Goal: Task Accomplishment & Management: Use online tool/utility

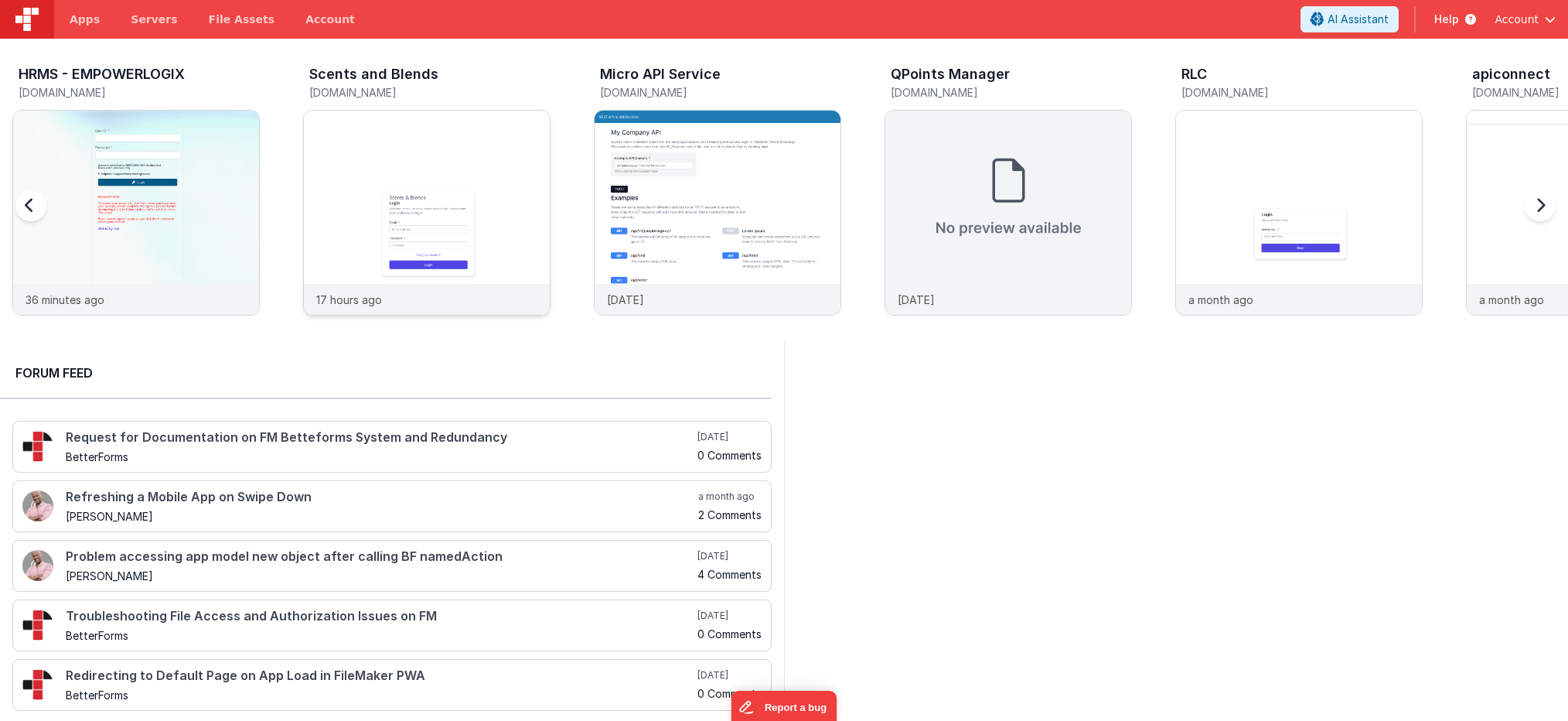
click at [392, 159] on img at bounding box center [426, 233] width 246 height 246
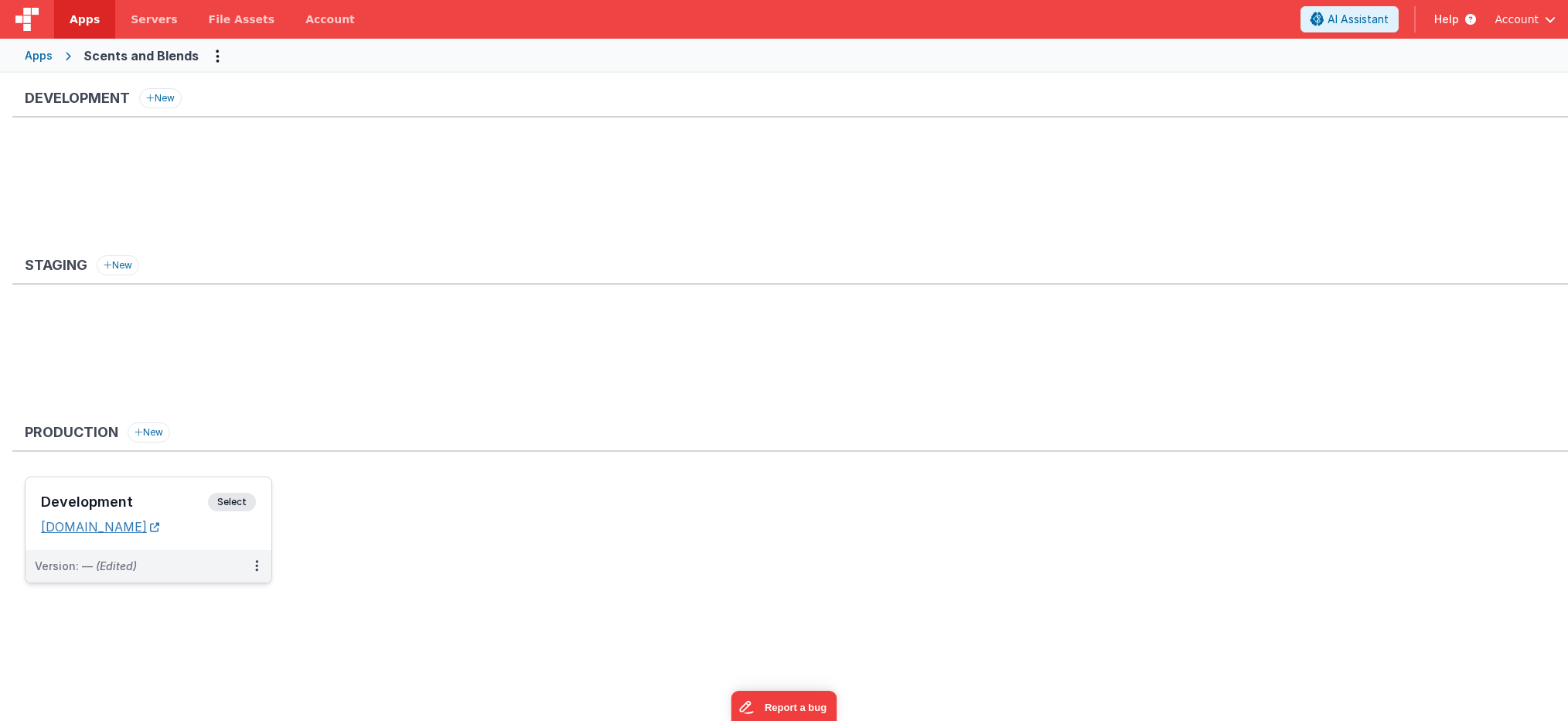
click at [114, 528] on link "[DOMAIN_NAME]" at bounding box center [100, 527] width 118 height 16
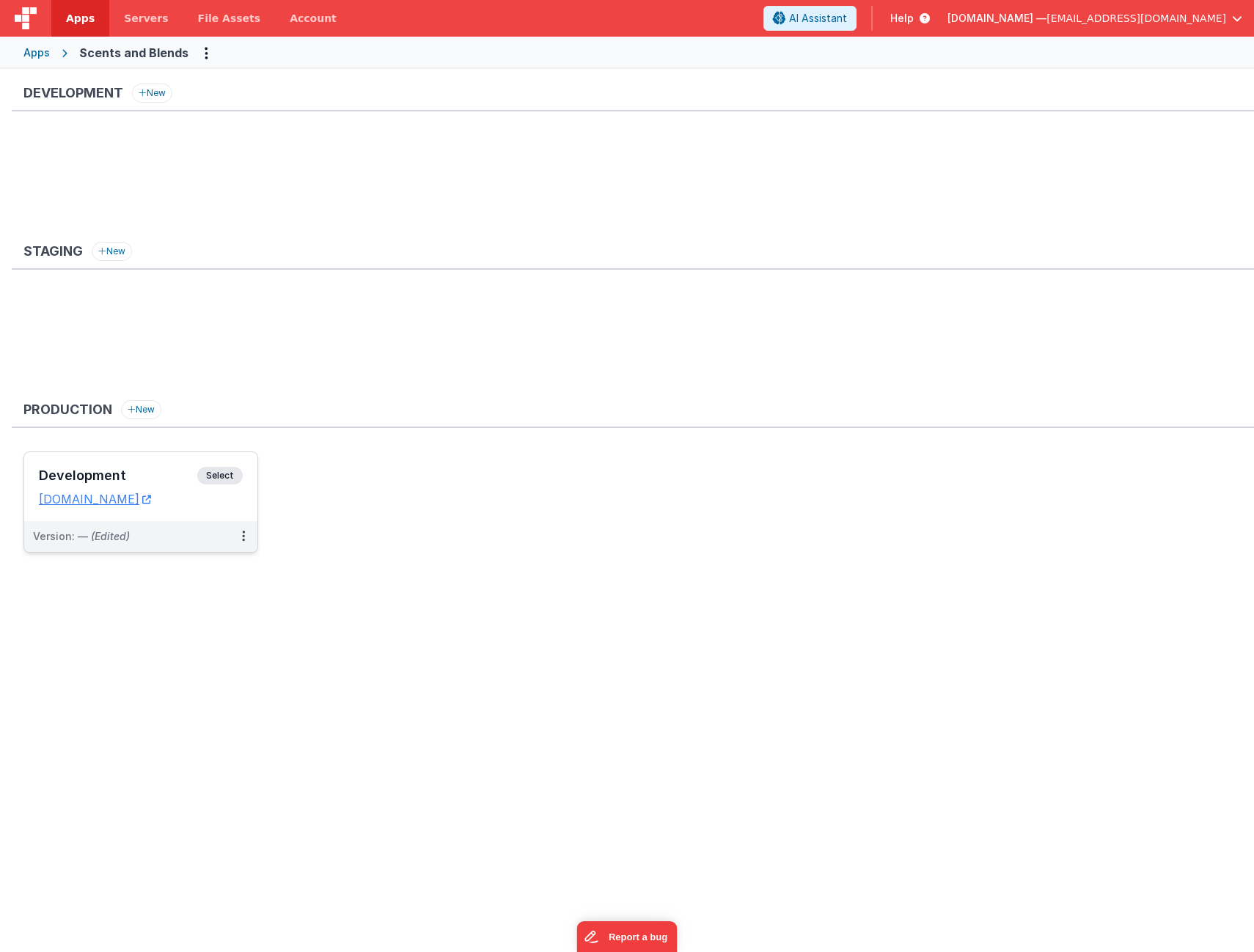
click at [154, 465] on div "Development Select URLs [DOMAIN_NAME]" at bounding box center [140, 486] width 233 height 69
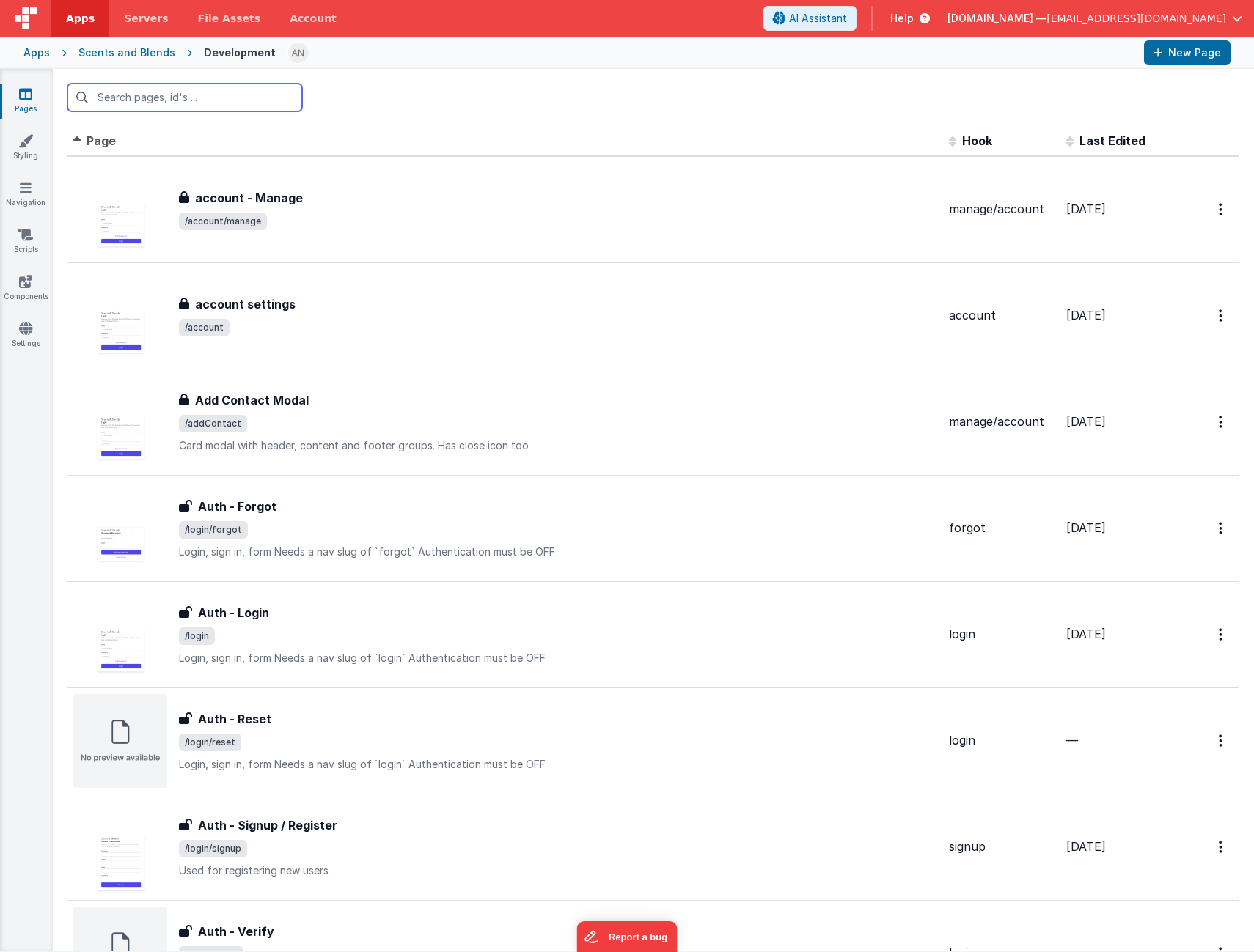
click at [194, 100] on input "text" at bounding box center [184, 97] width 234 height 28
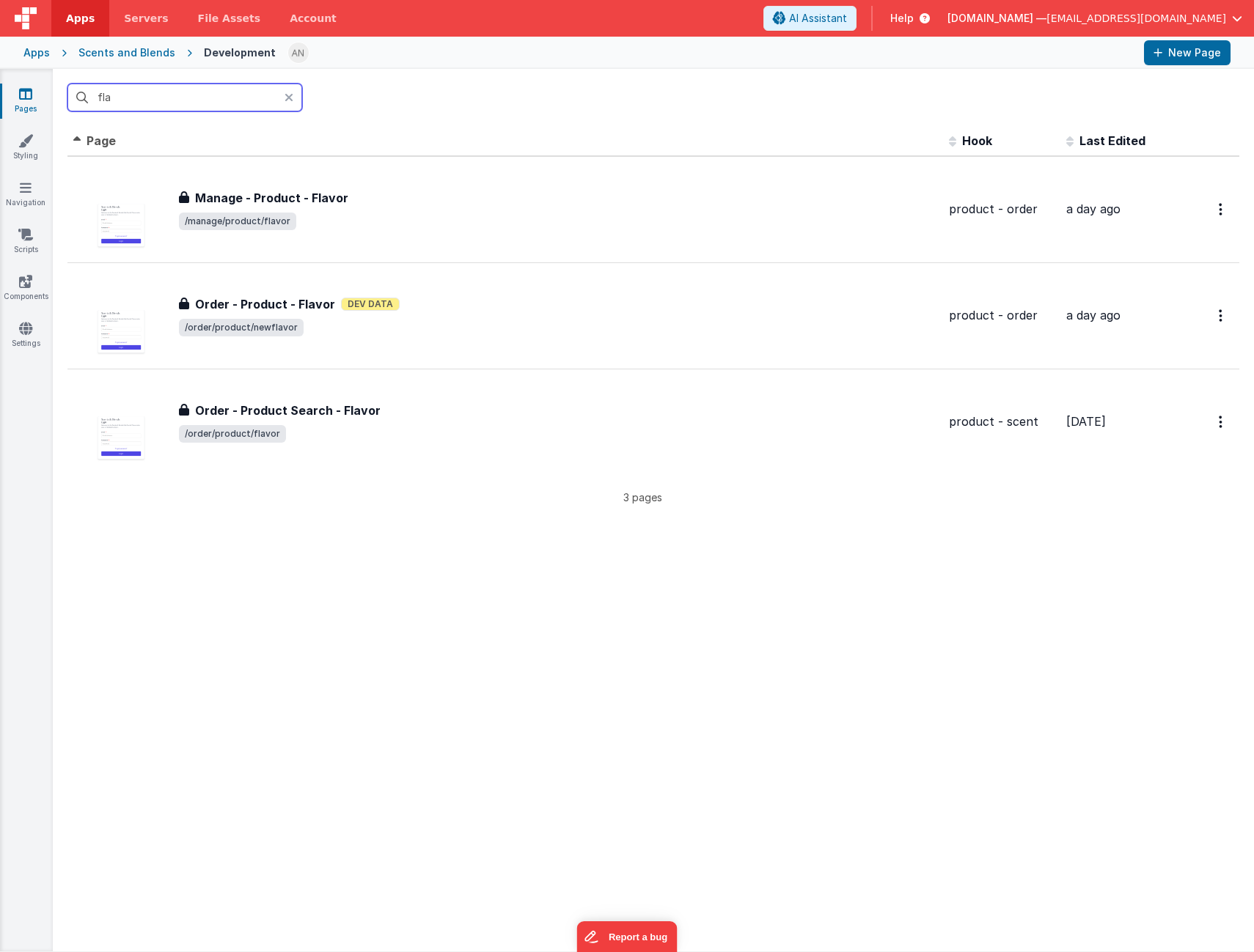
type input "fla"
drag, startPoint x: 331, startPoint y: 852, endPoint x: 331, endPoint y: 838, distance: 14.0
click at [331, 683] on div "Id Page Description Hook Last Edited FR_8EBC7232-57D5-0341-82F2-E90CE45D8633 Ma…" at bounding box center [654, 538] width 1201 height 826
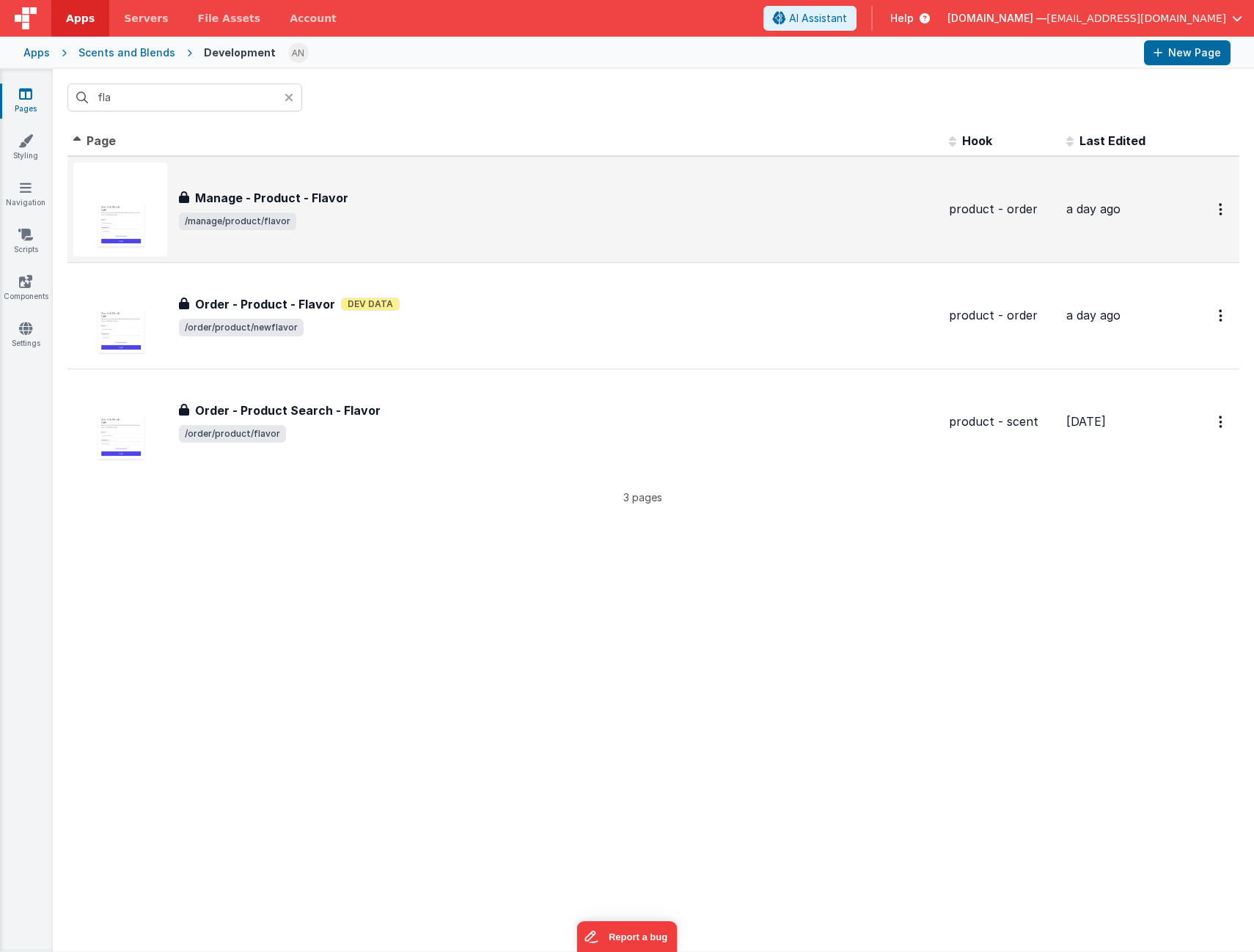
click at [387, 211] on div "Manage - Product - Flavor Manage - Product - Flavor /manage/product/flavor" at bounding box center [558, 210] width 758 height 41
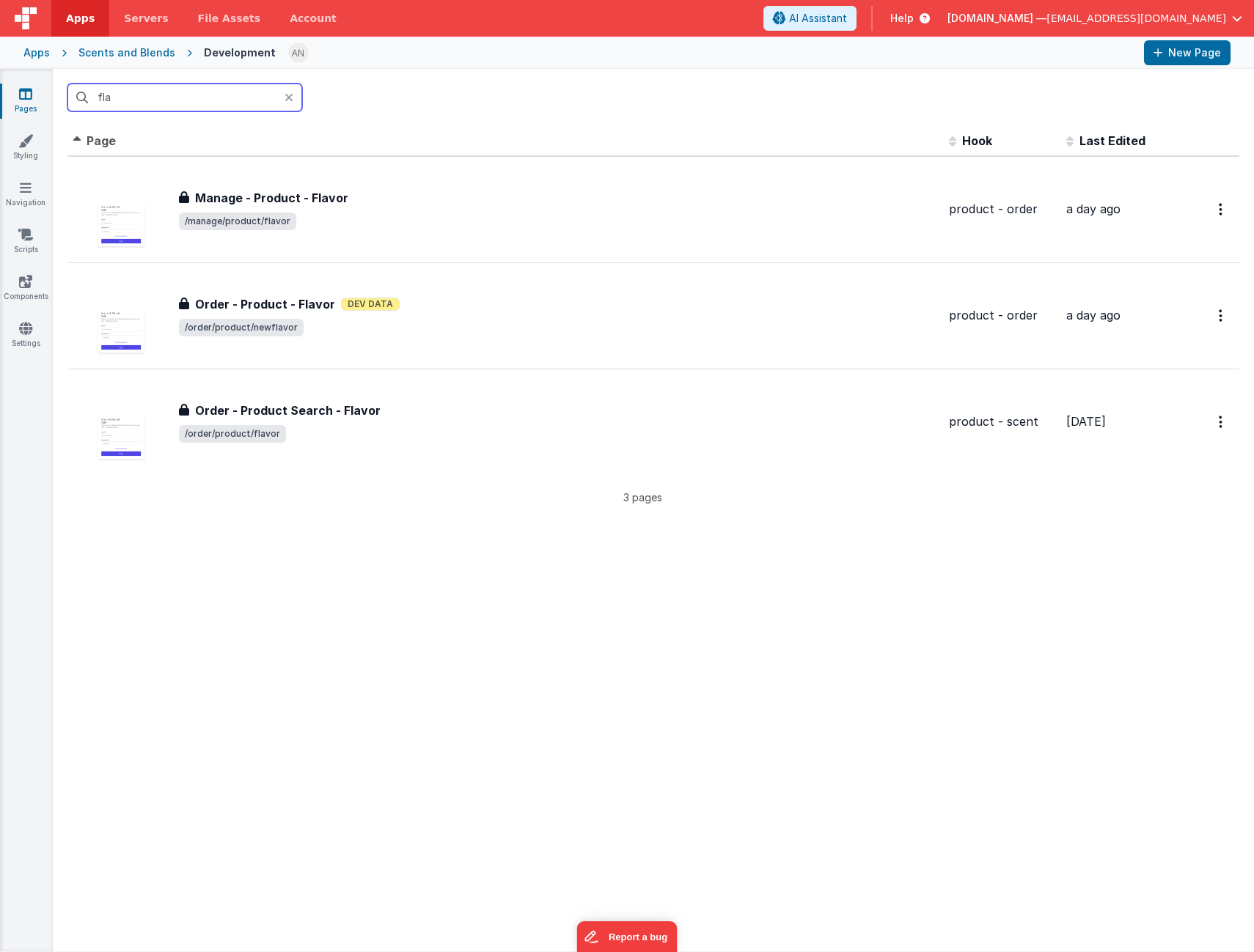
click at [186, 100] on input "fla" at bounding box center [184, 97] width 234 height 28
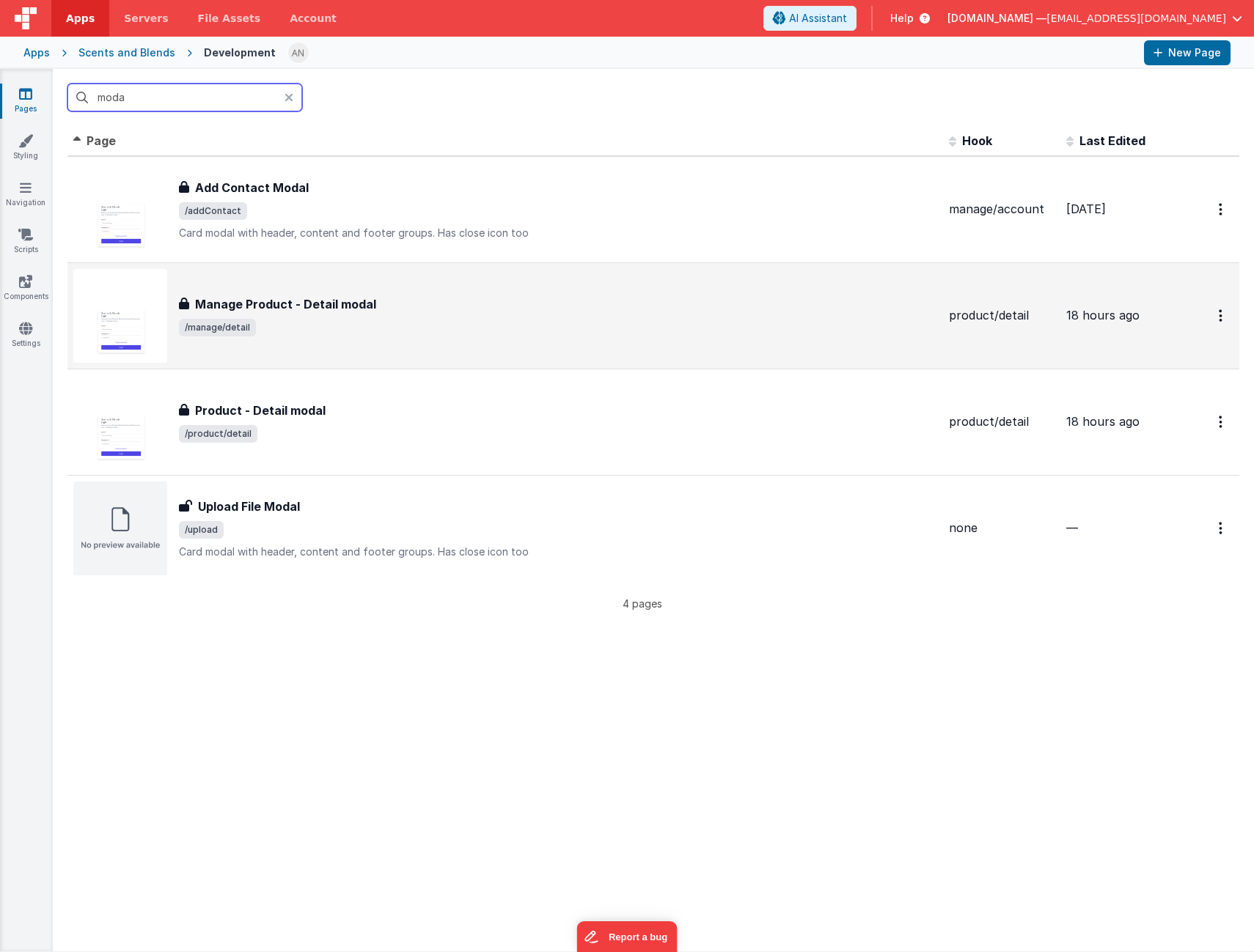
type input "moda"
click at [438, 319] on span "/manage/detail" at bounding box center [558, 328] width 758 height 18
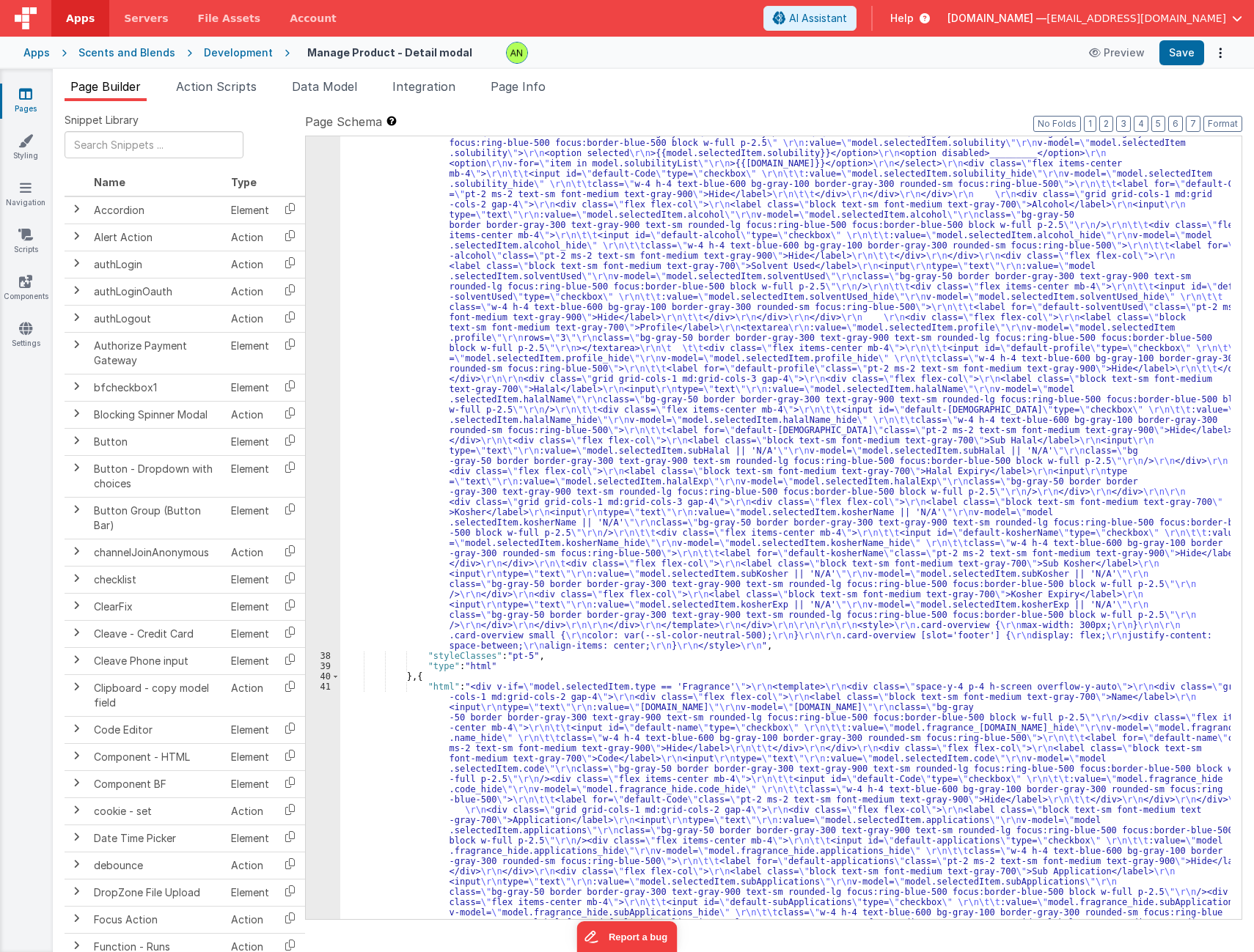
scroll to position [748, 0]
click at [609, 465] on div ""html" : "<div v-if= \" model.selectedItem.type == 'Flavor' \" > \r\n <template…" at bounding box center [785, 903] width 890 height 2291
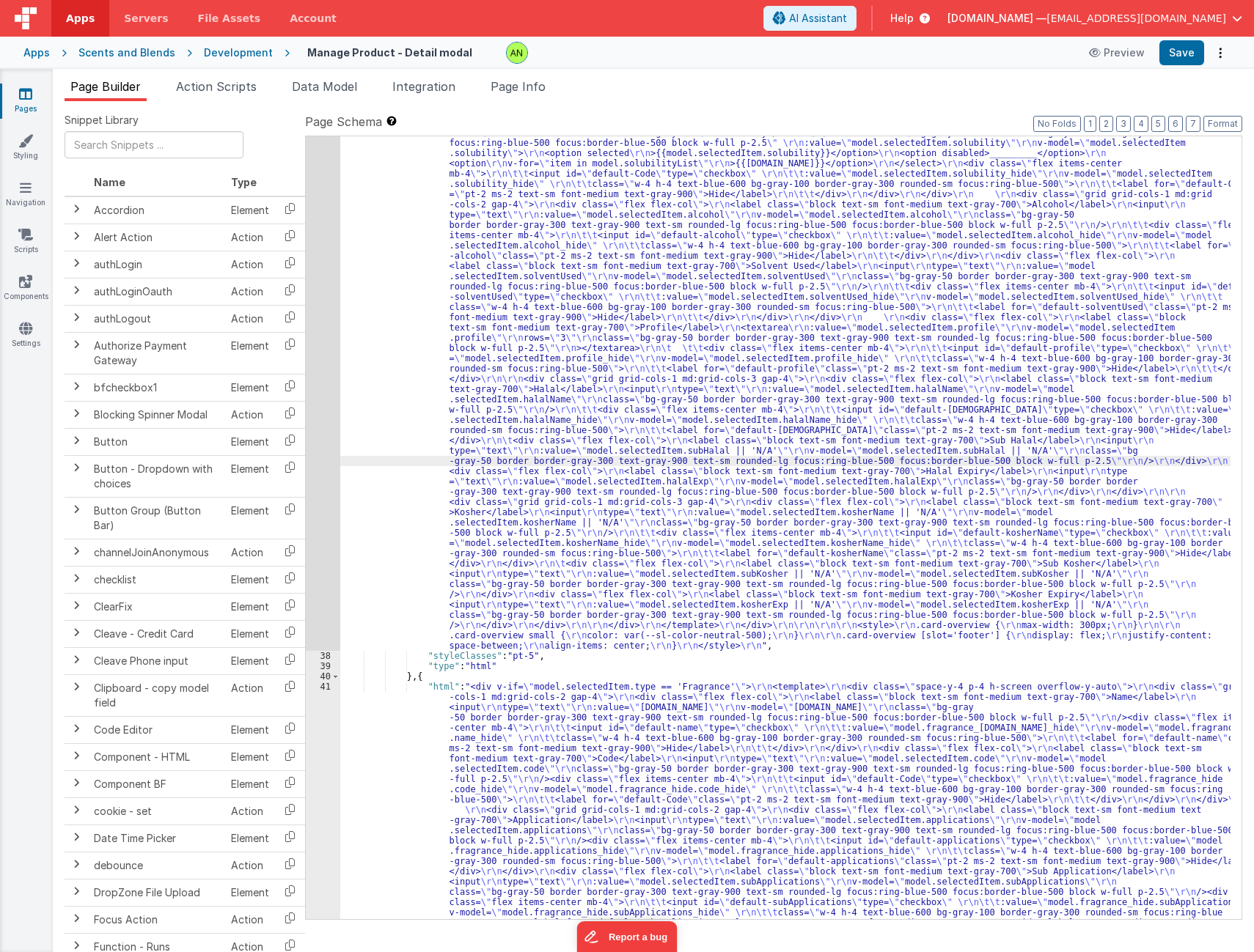
click at [328, 409] on div "37" at bounding box center [323, 204] width 34 height 893
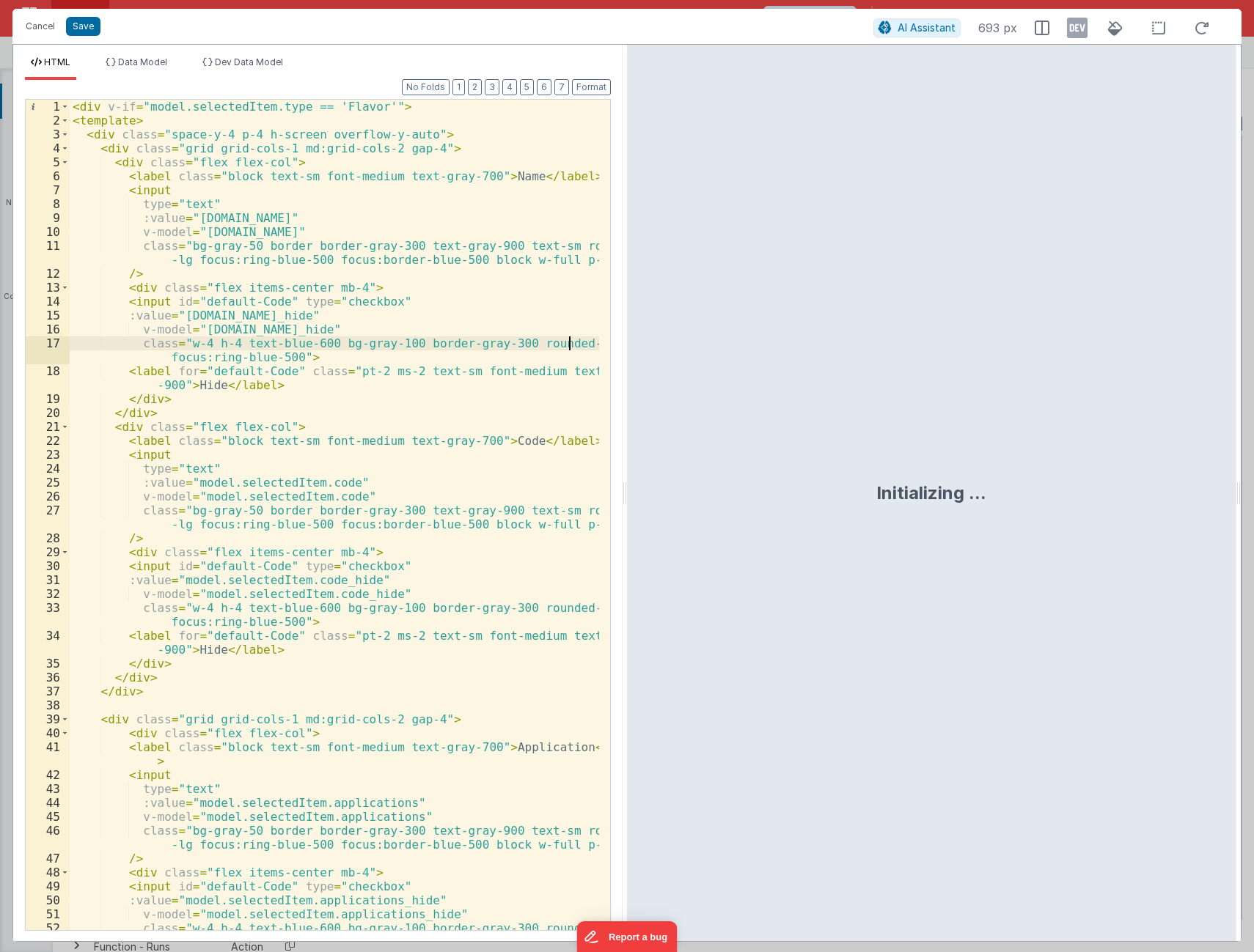
click at [449, 382] on div "< div v-if = "model.selectedItem.type == 'Flavor'" > < template > < div class =…" at bounding box center [334, 535] width 529 height 872
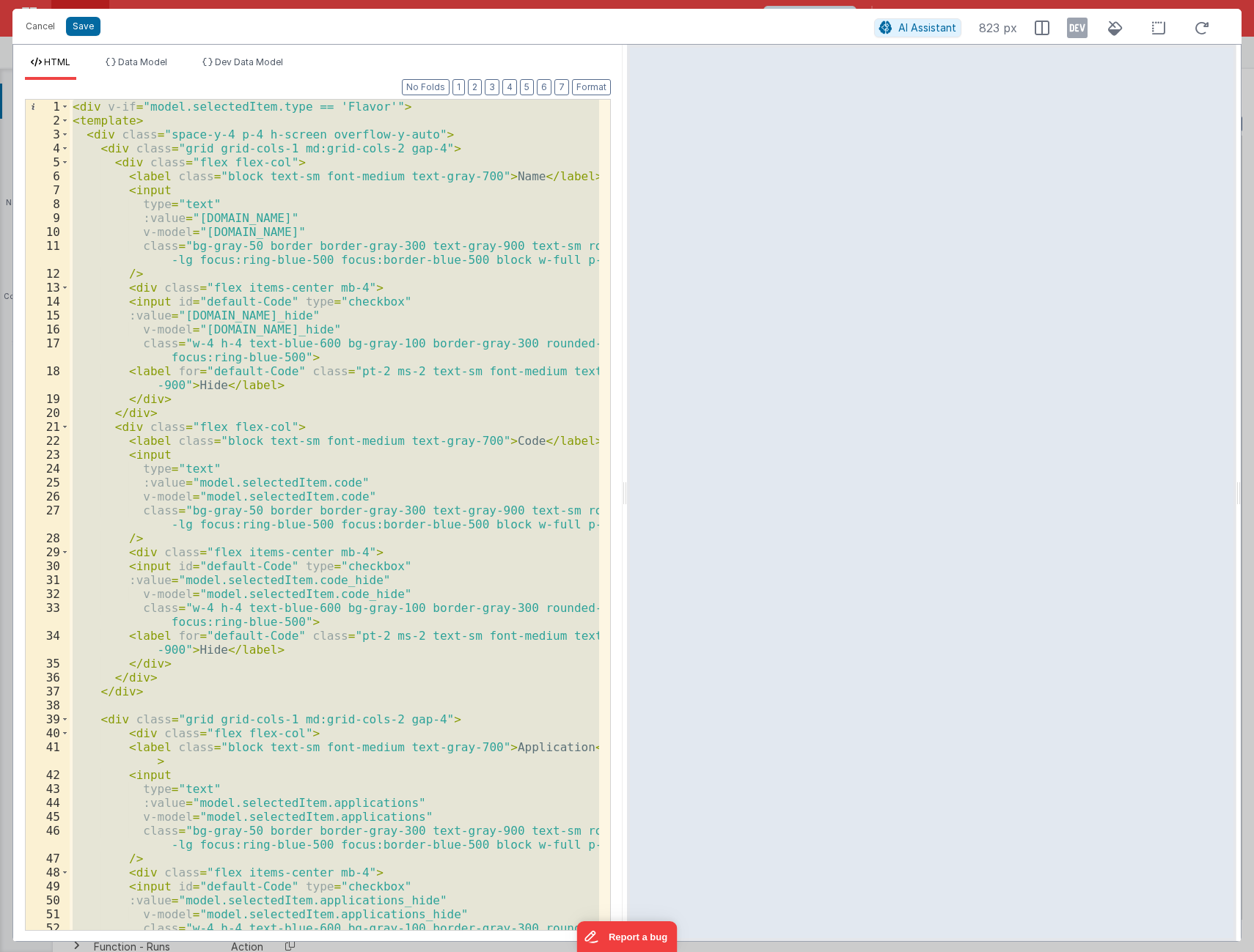
click at [330, 683] on div "< div v-if = "model.selectedItem.type == 'Flavor'" > < template > < div class =…" at bounding box center [334, 515] width 529 height 831
click at [351, 683] on div "< div v-if = "model.selectedItem.type == 'Flavor'" > < template > < div class =…" at bounding box center [334, 515] width 529 height 831
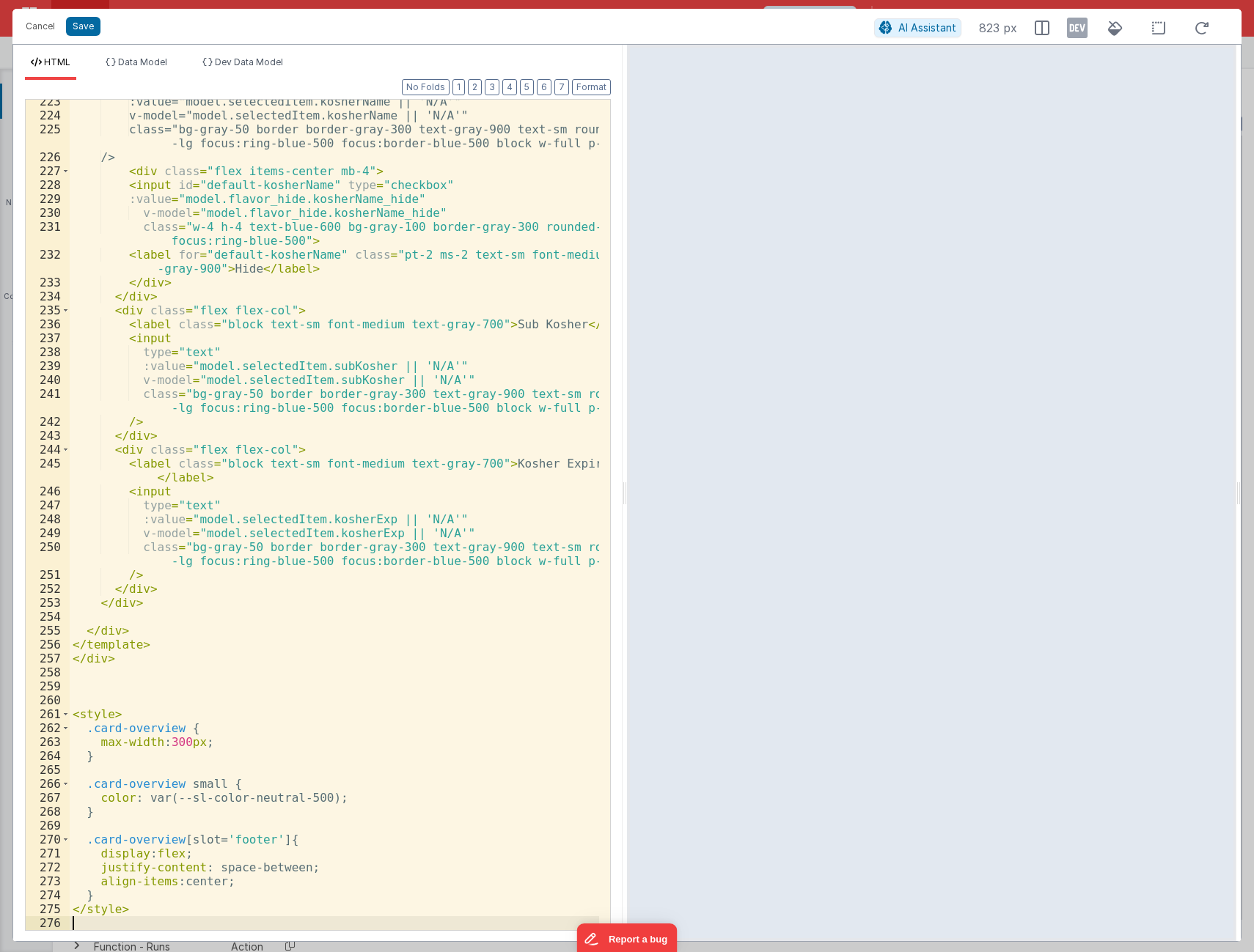
scroll to position [3682, 0]
click at [75, 24] on button "Save" at bounding box center [83, 26] width 34 height 19
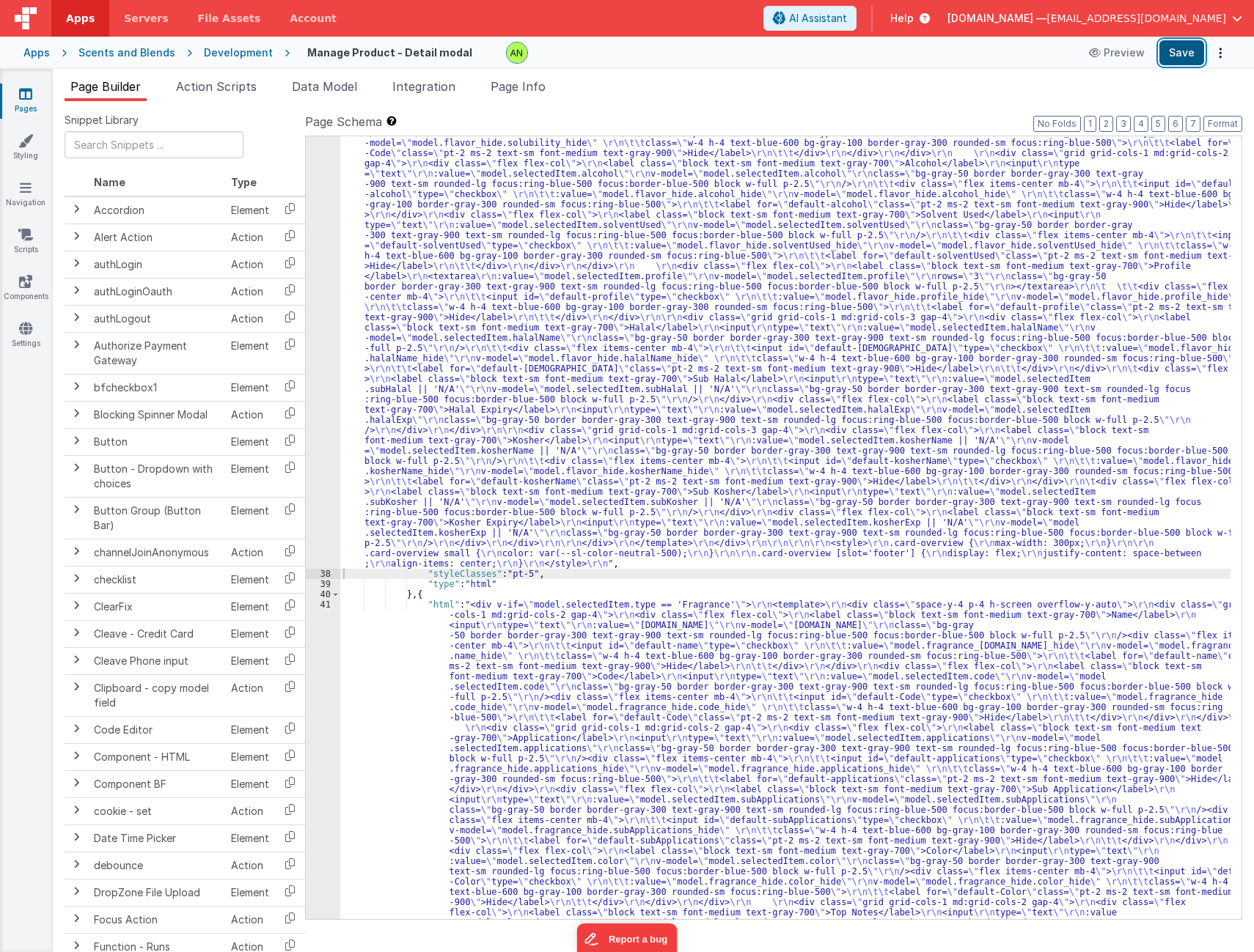
click at [1172, 49] on button "Save" at bounding box center [1181, 52] width 45 height 25
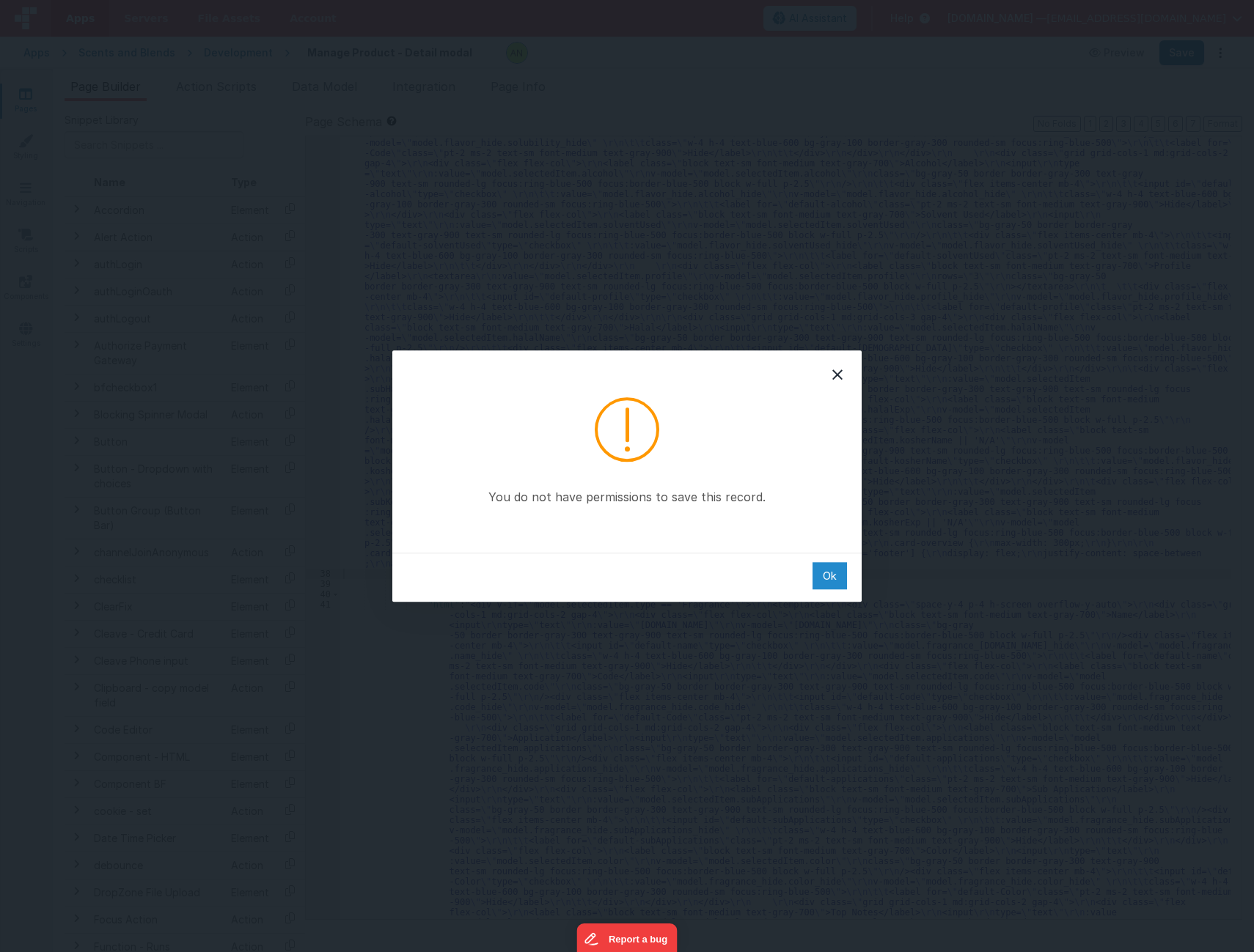
click at [831, 574] on div "Ok" at bounding box center [830, 576] width 34 height 27
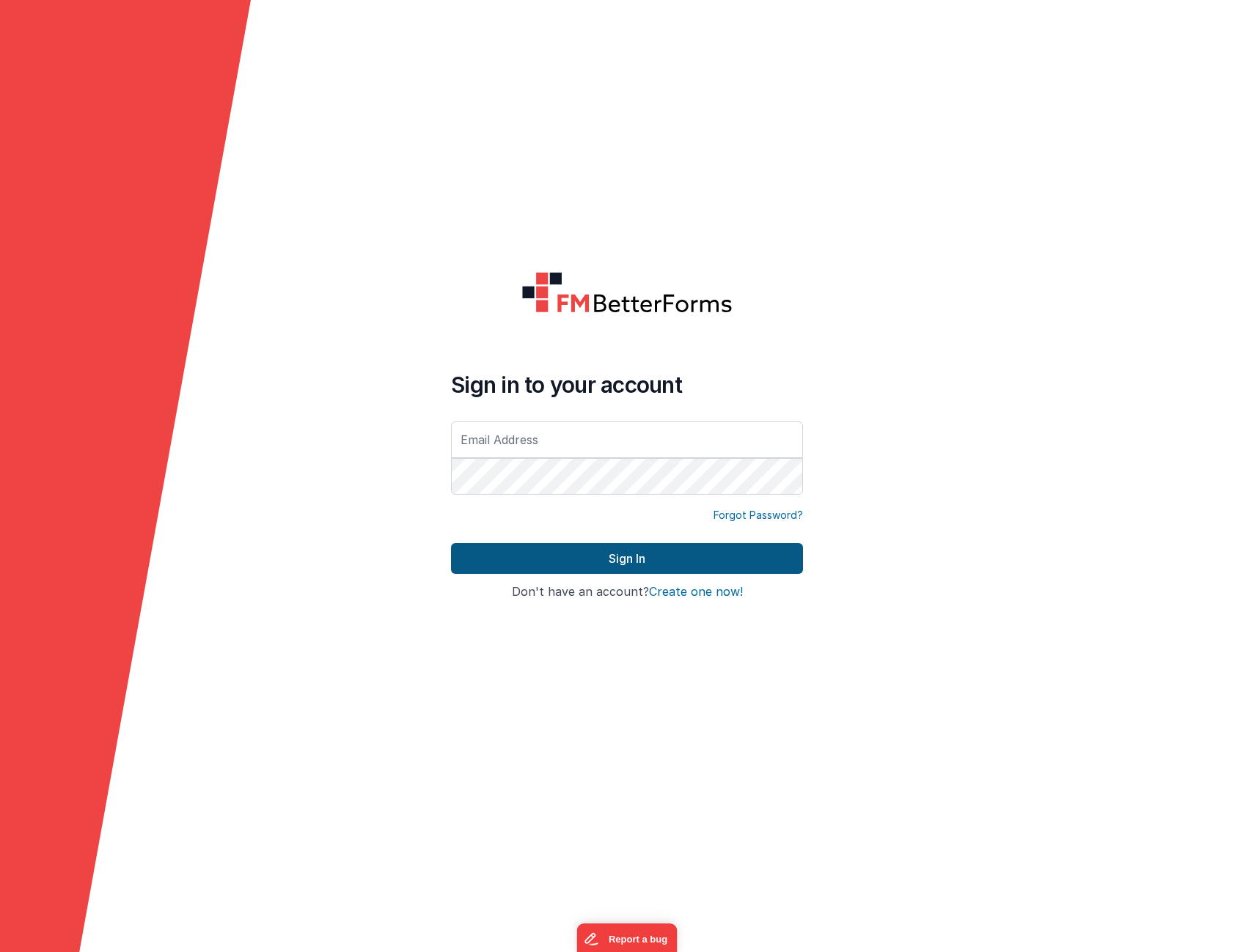
type input "[EMAIL_ADDRESS][DOMAIN_NAME]"
click at [513, 556] on button "Sign In" at bounding box center [627, 558] width 352 height 31
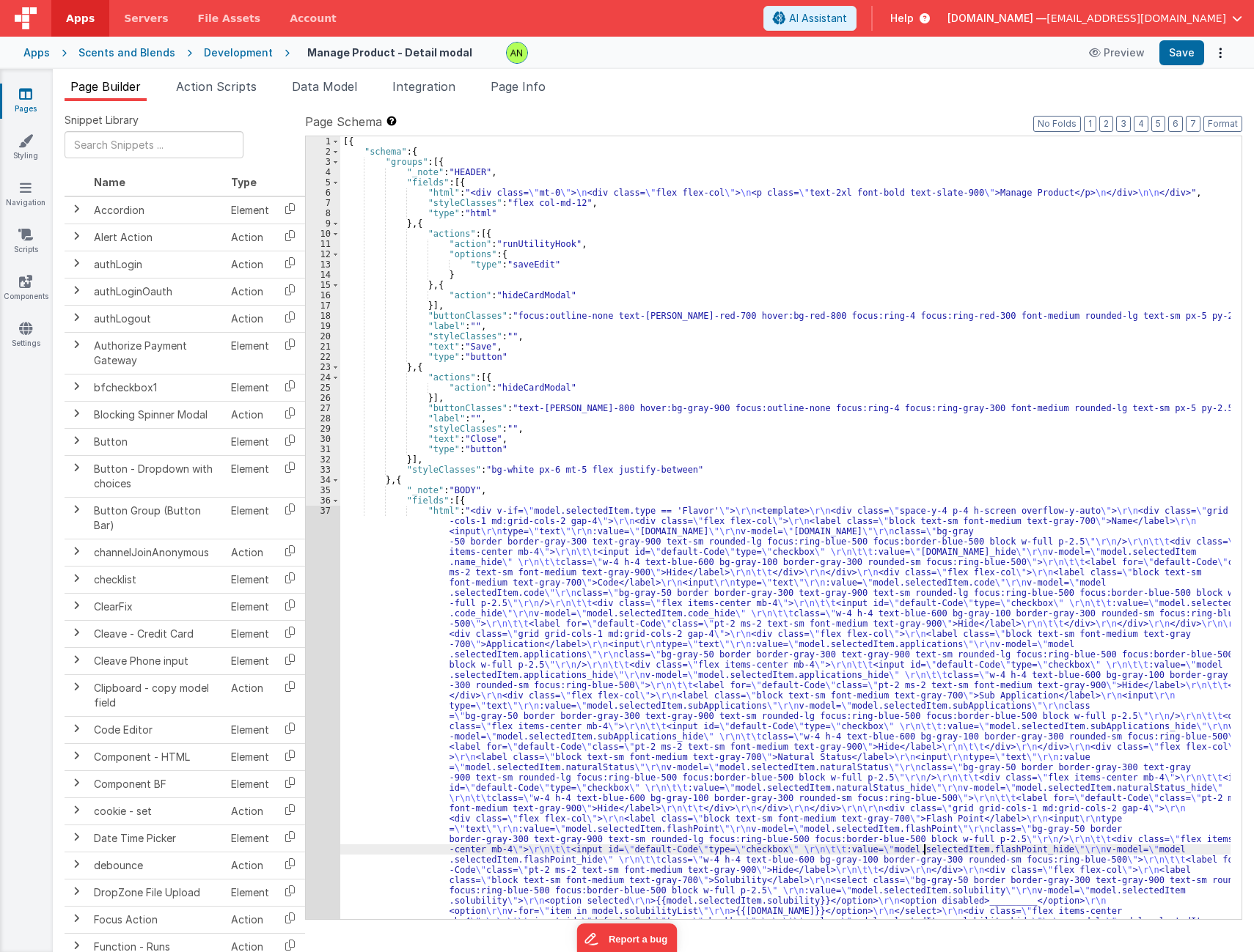
drag, startPoint x: 926, startPoint y: 844, endPoint x: 908, endPoint y: 841, distance: 18.2
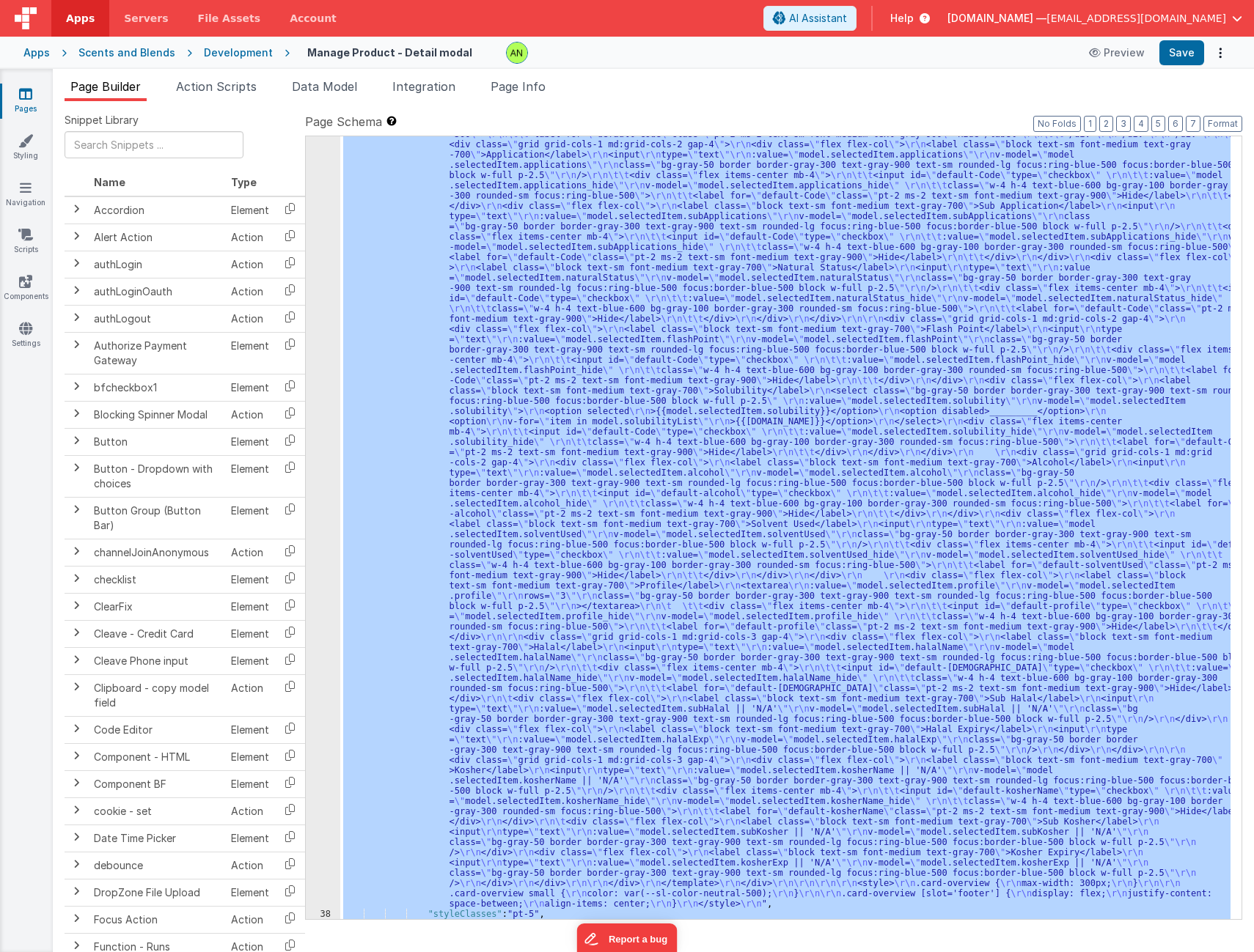
click at [326, 666] on div "37" at bounding box center [323, 463] width 34 height 893
click at [678, 457] on div ""html" : "<div v-if= \" model.selectedItem.type == 'Flavor' \" > \r\n <template…" at bounding box center [785, 528] width 890 height 783
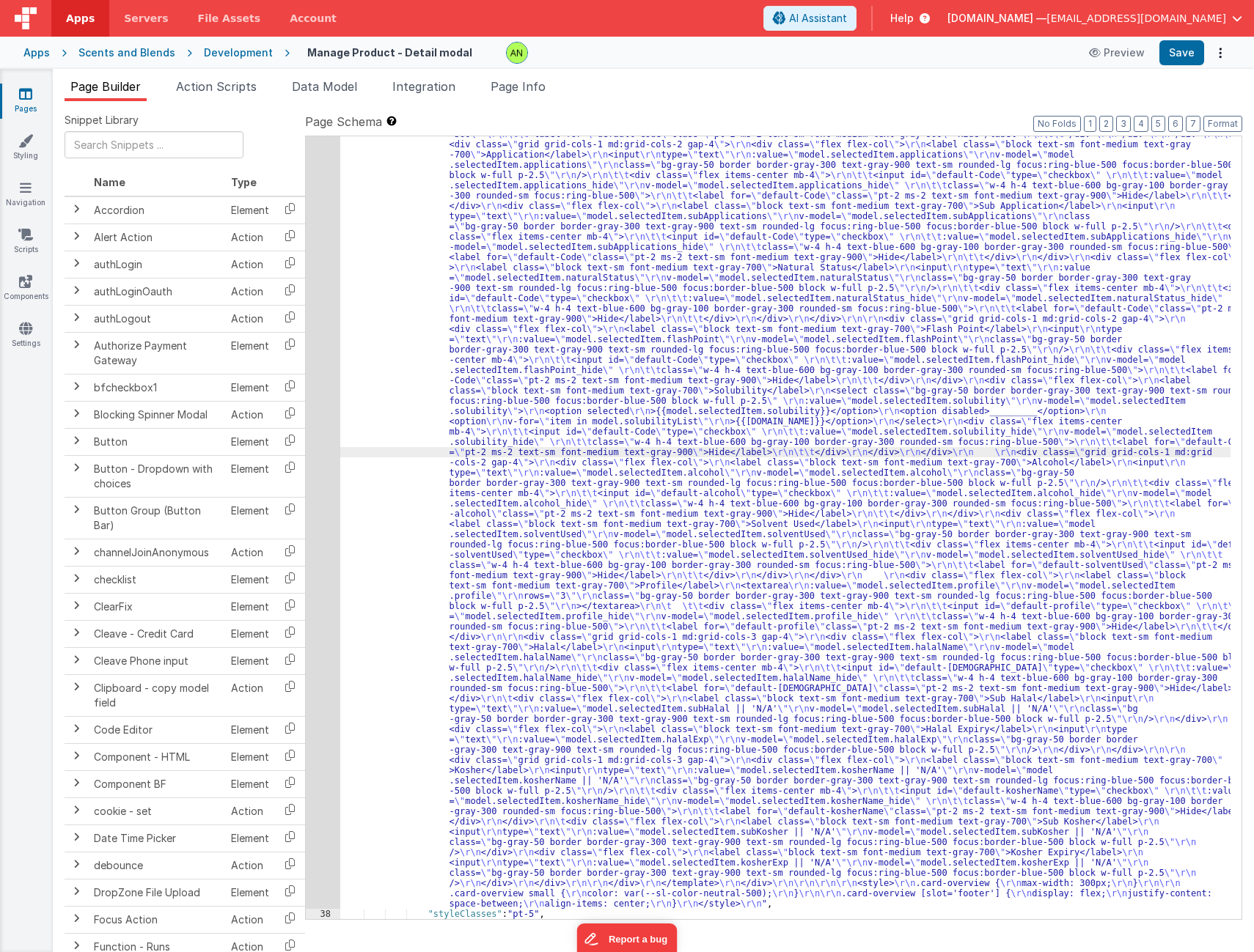
click at [320, 433] on div "37" at bounding box center [323, 463] width 34 height 893
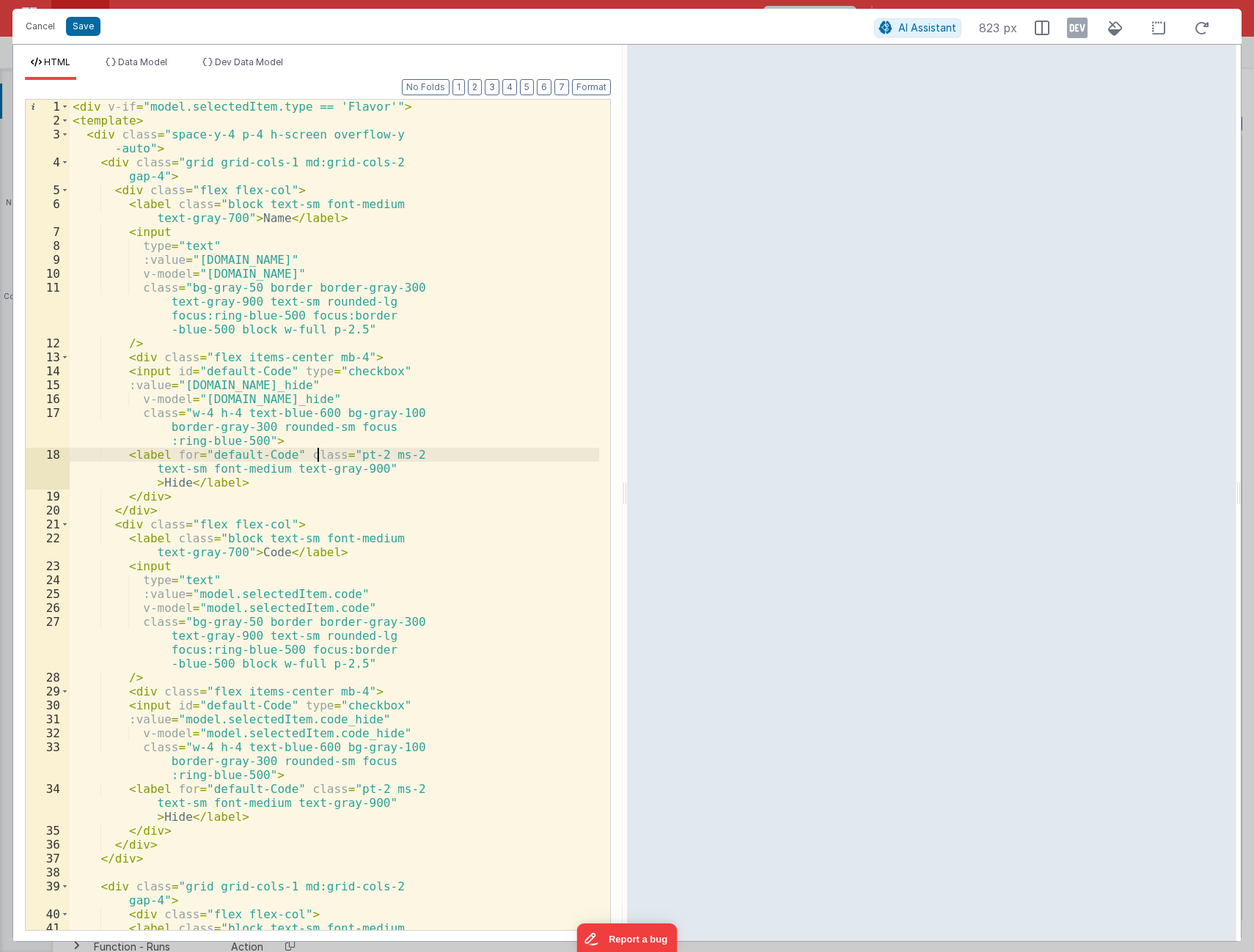
click at [501, 433] on div "< div v-if = "model.selectedItem.type == 'Flavor'" > < template > < div class =…" at bounding box center [334, 537] width 529 height 876
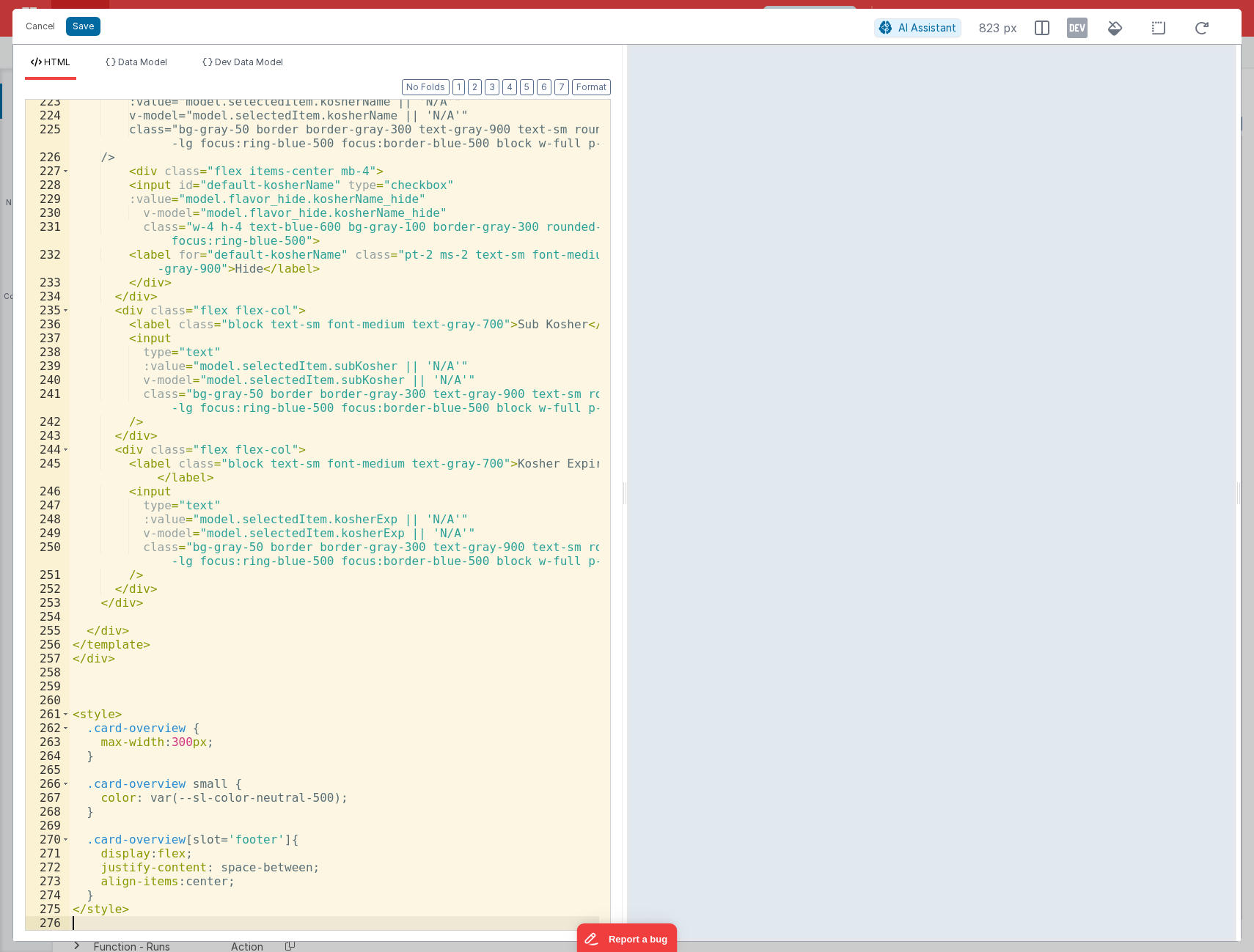
scroll to position [3682, 0]
click at [85, 25] on button "Save" at bounding box center [83, 26] width 34 height 19
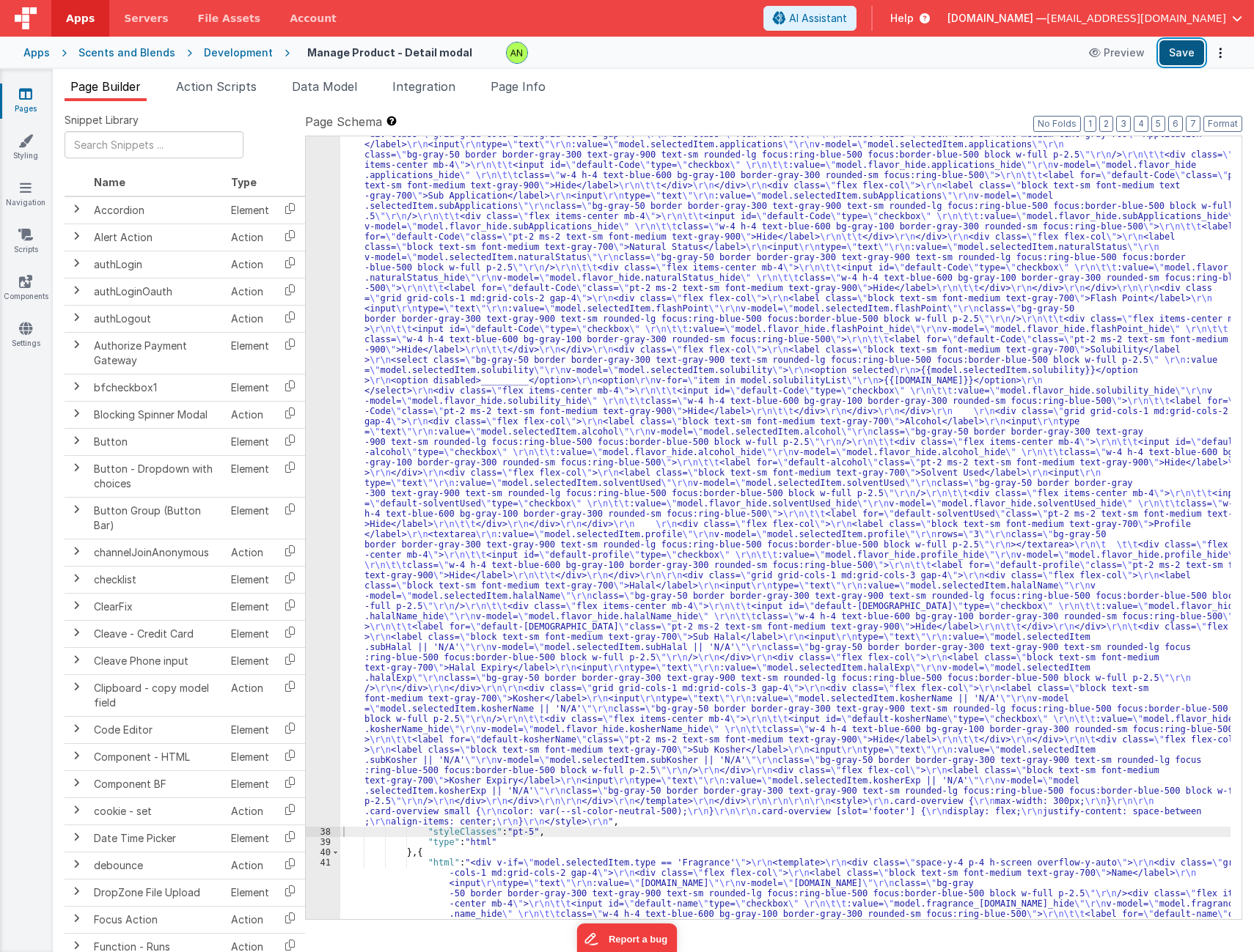
click at [1187, 53] on button "Save" at bounding box center [1181, 52] width 45 height 25
click at [1175, 51] on button "Save" at bounding box center [1181, 52] width 45 height 25
click at [1133, 92] on ul "Page Builder Action Scripts Data Model Integration Page Info" at bounding box center [654, 89] width 1201 height 23
click at [213, 58] on div "Development" at bounding box center [238, 53] width 69 height 15
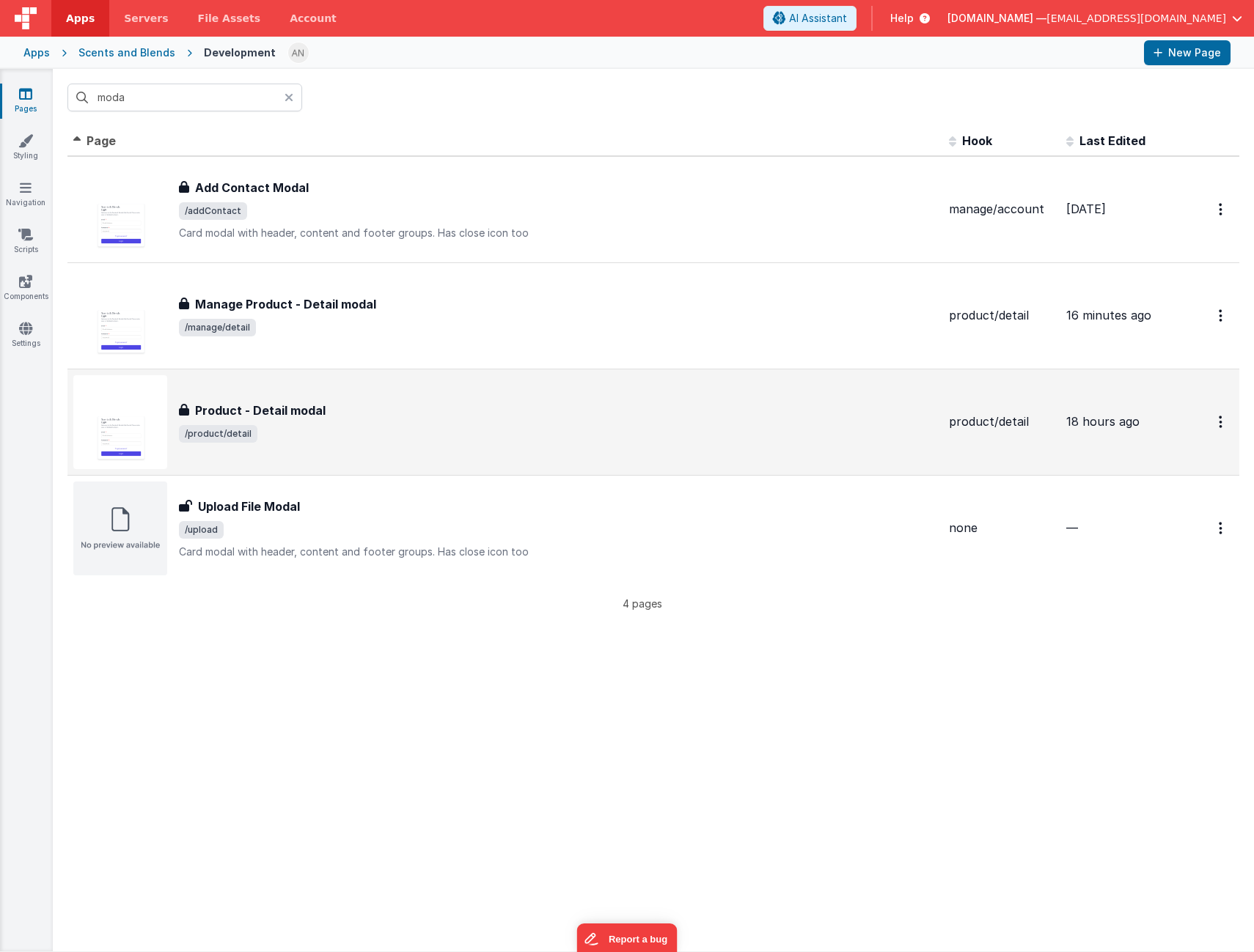
click at [453, 434] on span "/product/detail" at bounding box center [558, 434] width 758 height 18
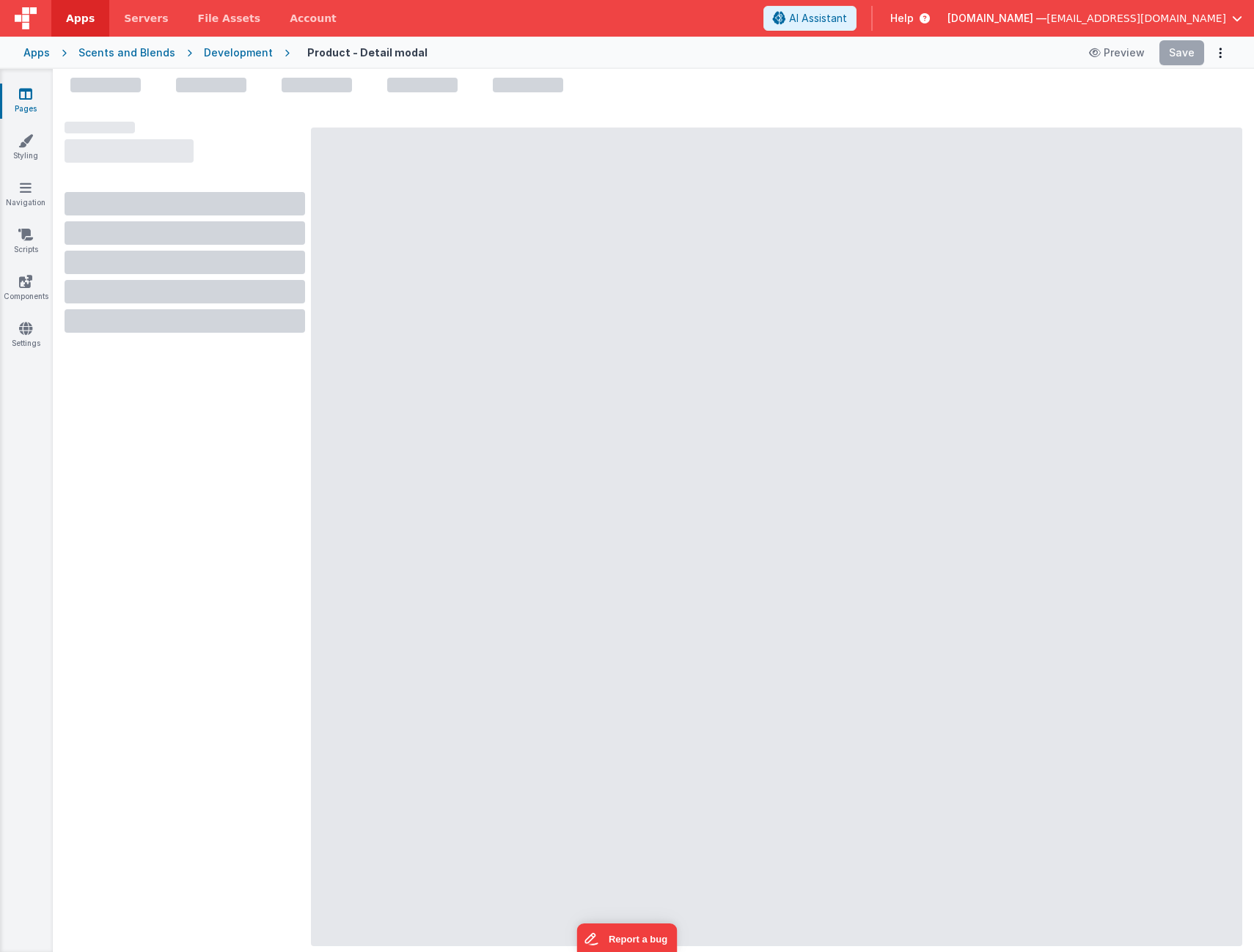
click at [227, 49] on div "Development" at bounding box center [238, 53] width 69 height 15
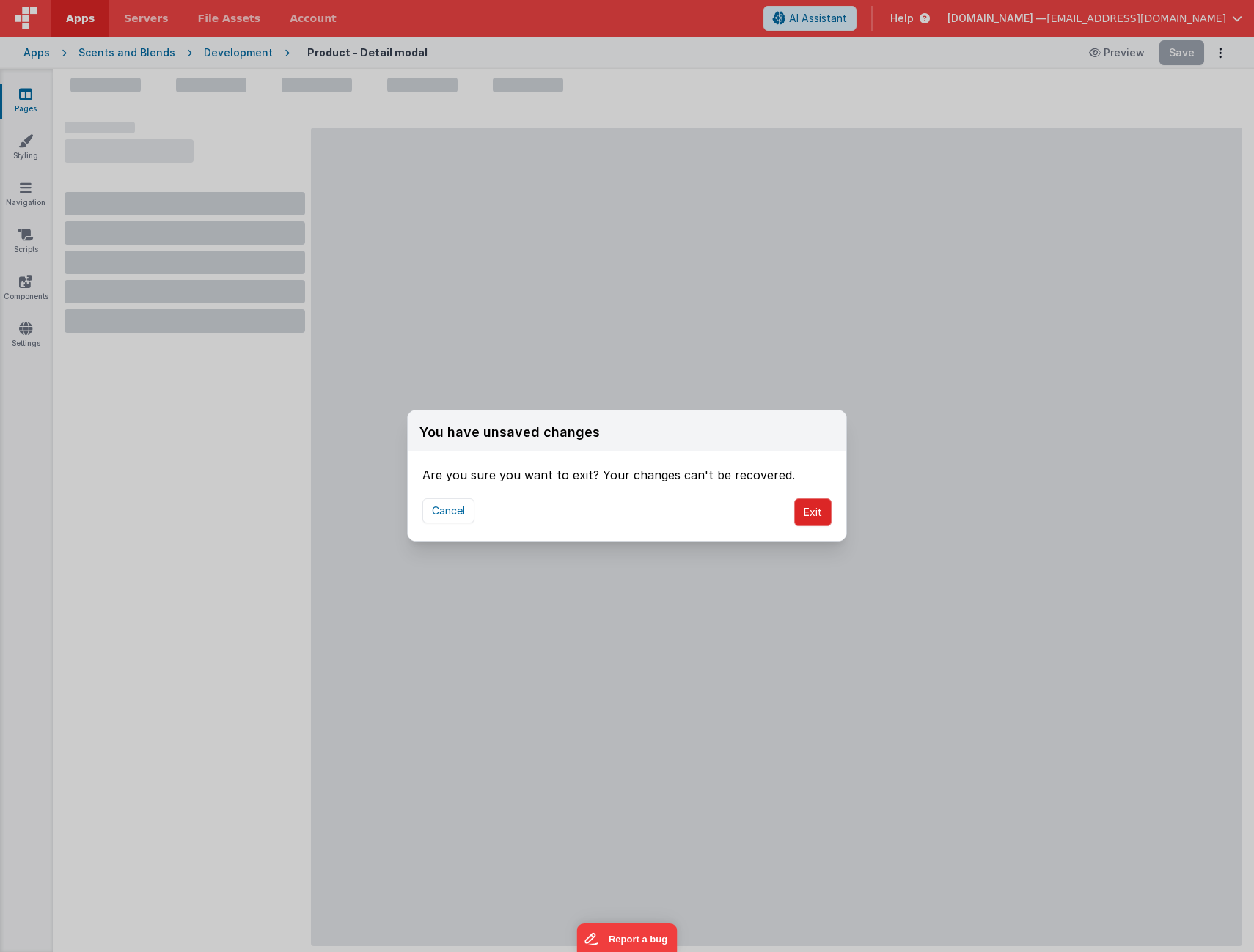
click at [818, 519] on button "Exit" at bounding box center [813, 512] width 37 height 28
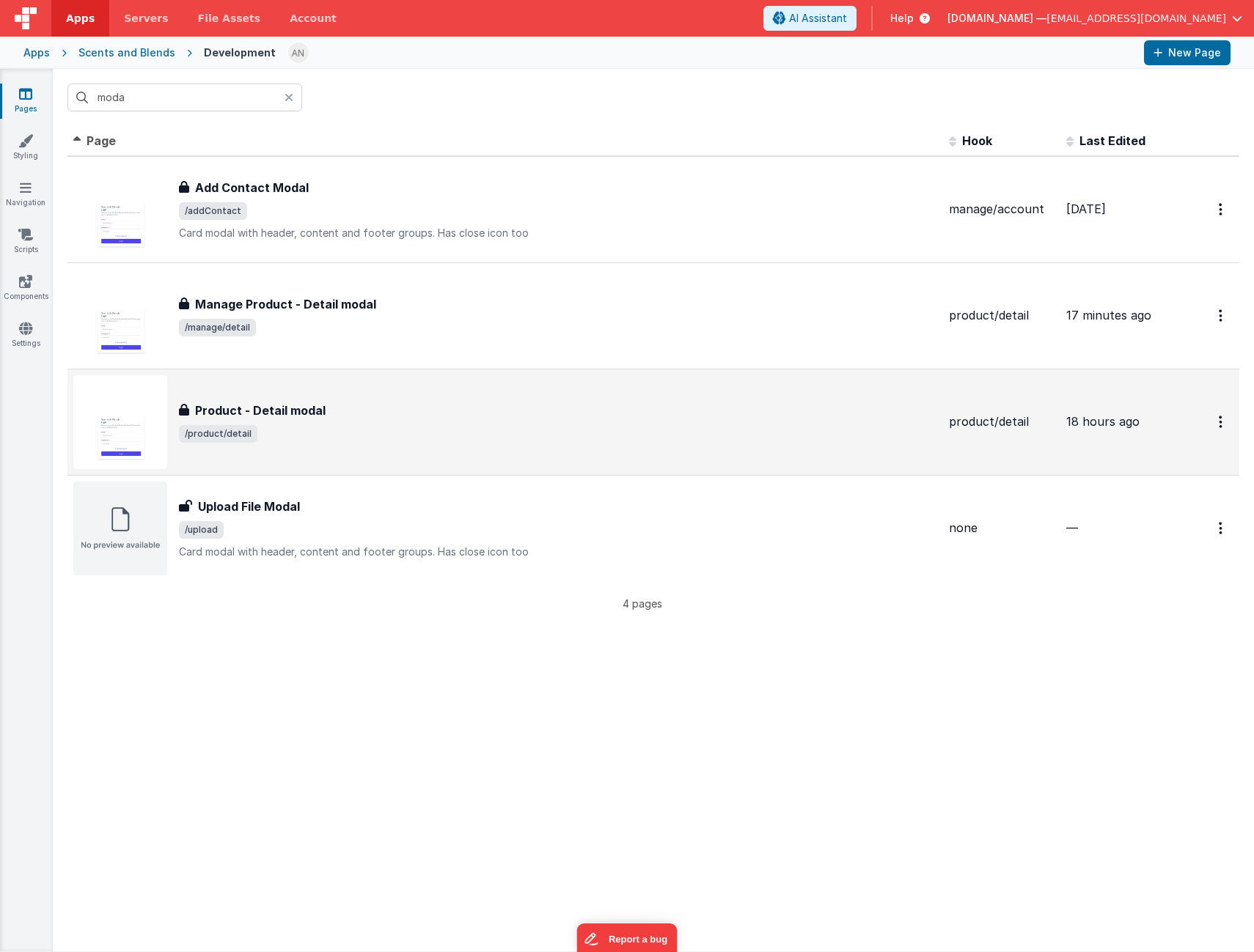
click at [496, 434] on span "/product/detail" at bounding box center [558, 434] width 758 height 18
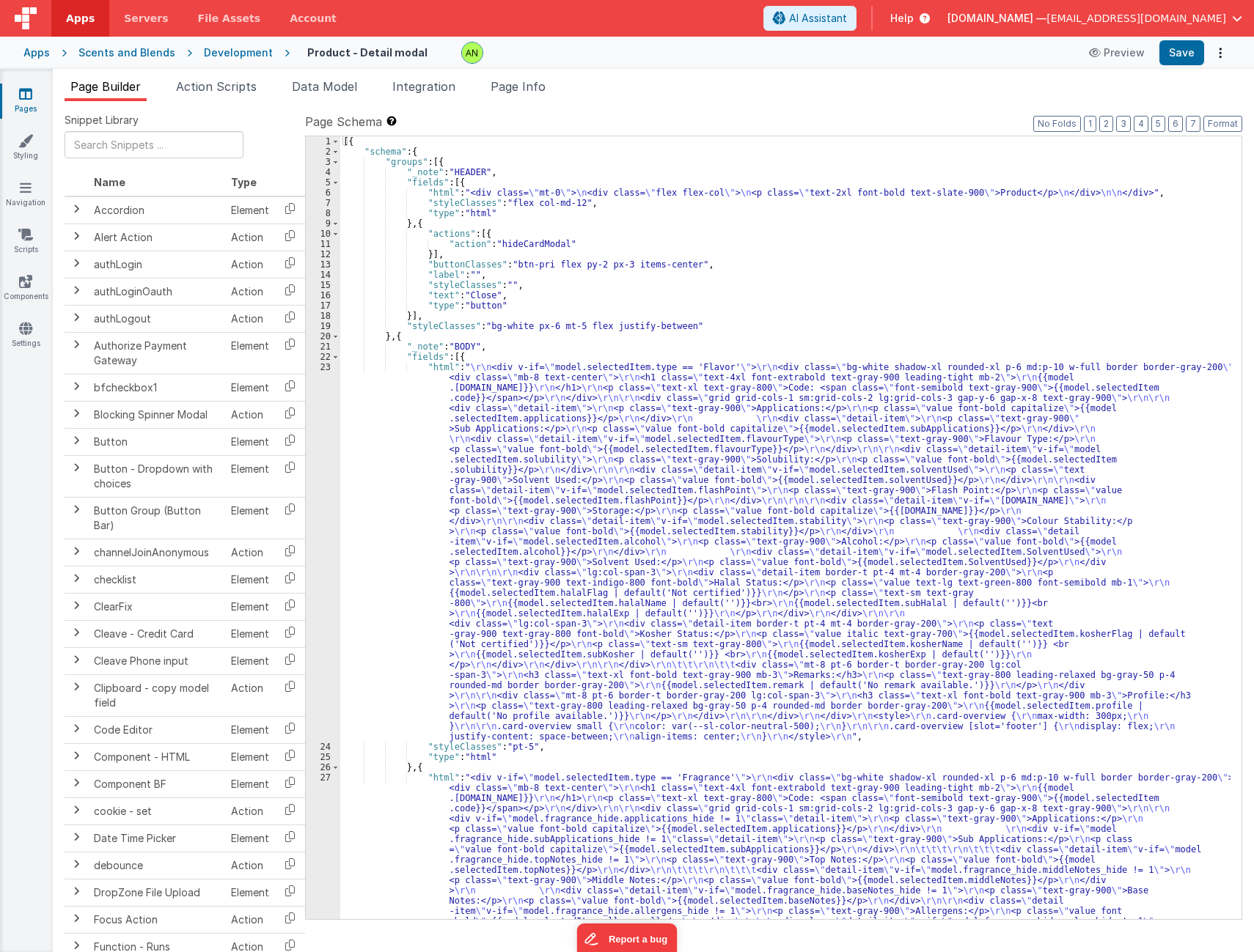
click at [664, 543] on div "[{ "schema" : { "groups" : [{ "_note" : "HEADER" , "fields" : [{ "html" : "<div…" at bounding box center [785, 666] width 890 height 1060
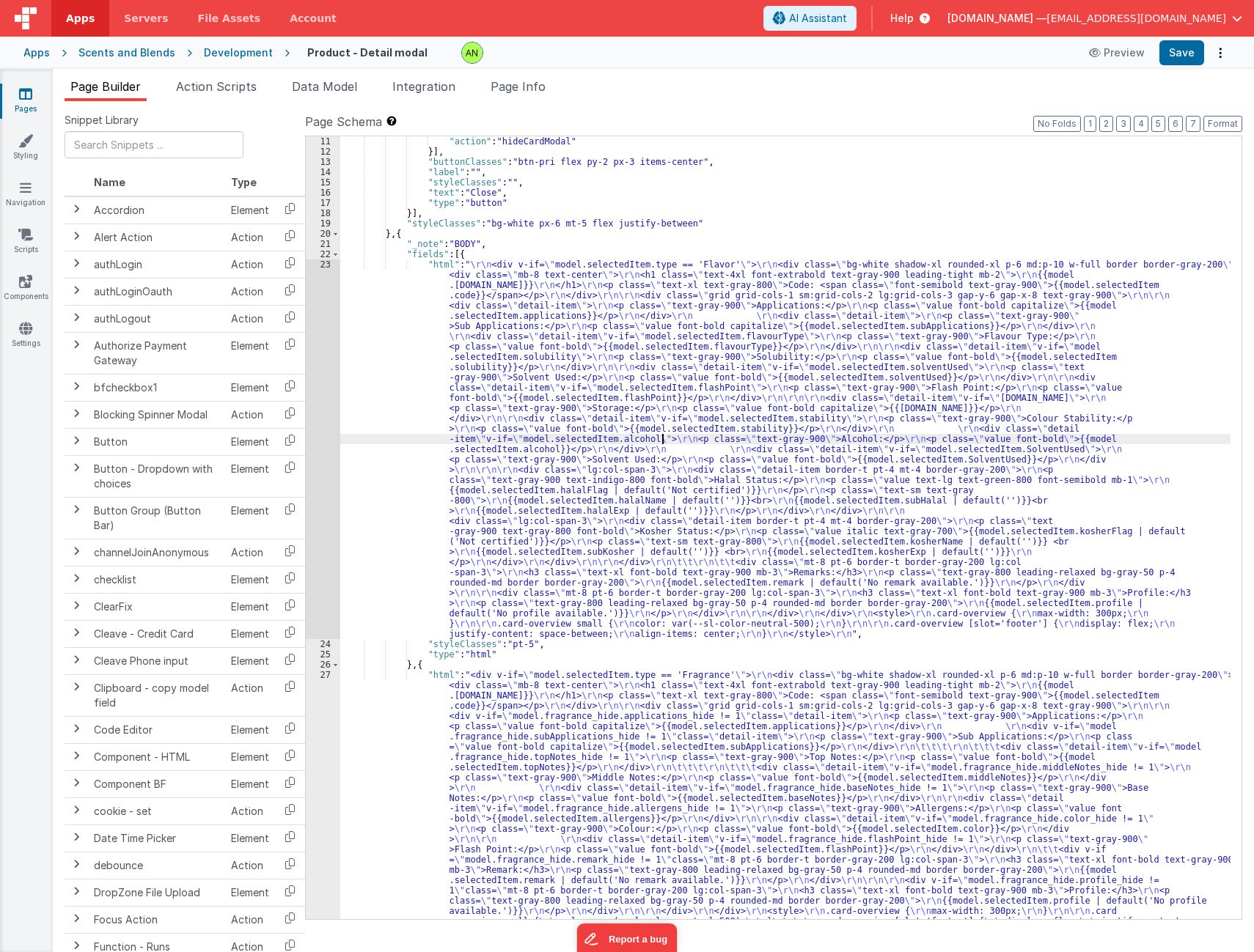
scroll to position [103, 0]
click at [326, 422] on div "23" at bounding box center [323, 449] width 34 height 379
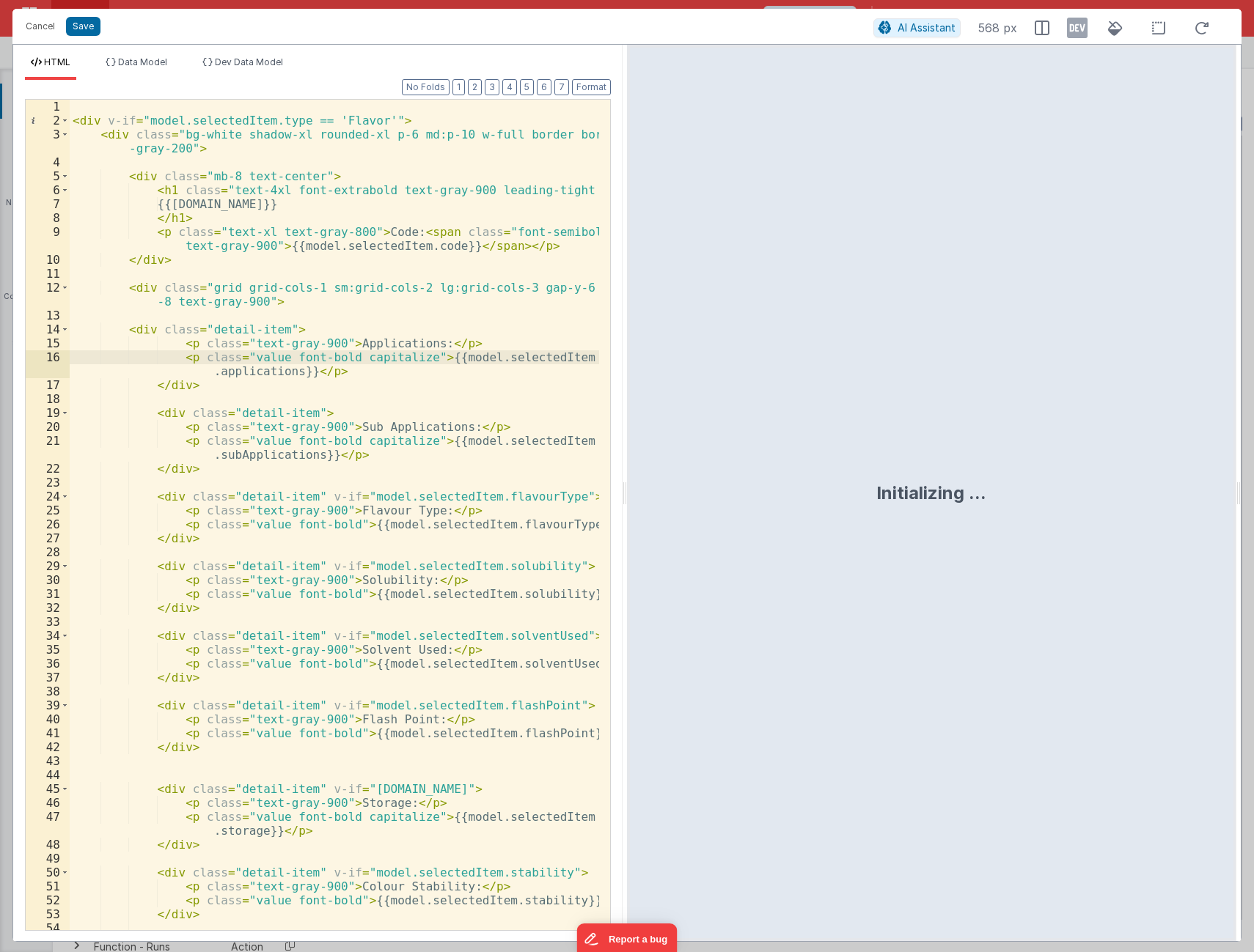
click at [326, 422] on div "< div v-if = "model.selectedItem.type == 'Flavor'" > < div class = "bg-white sh…" at bounding box center [334, 528] width 529 height 858
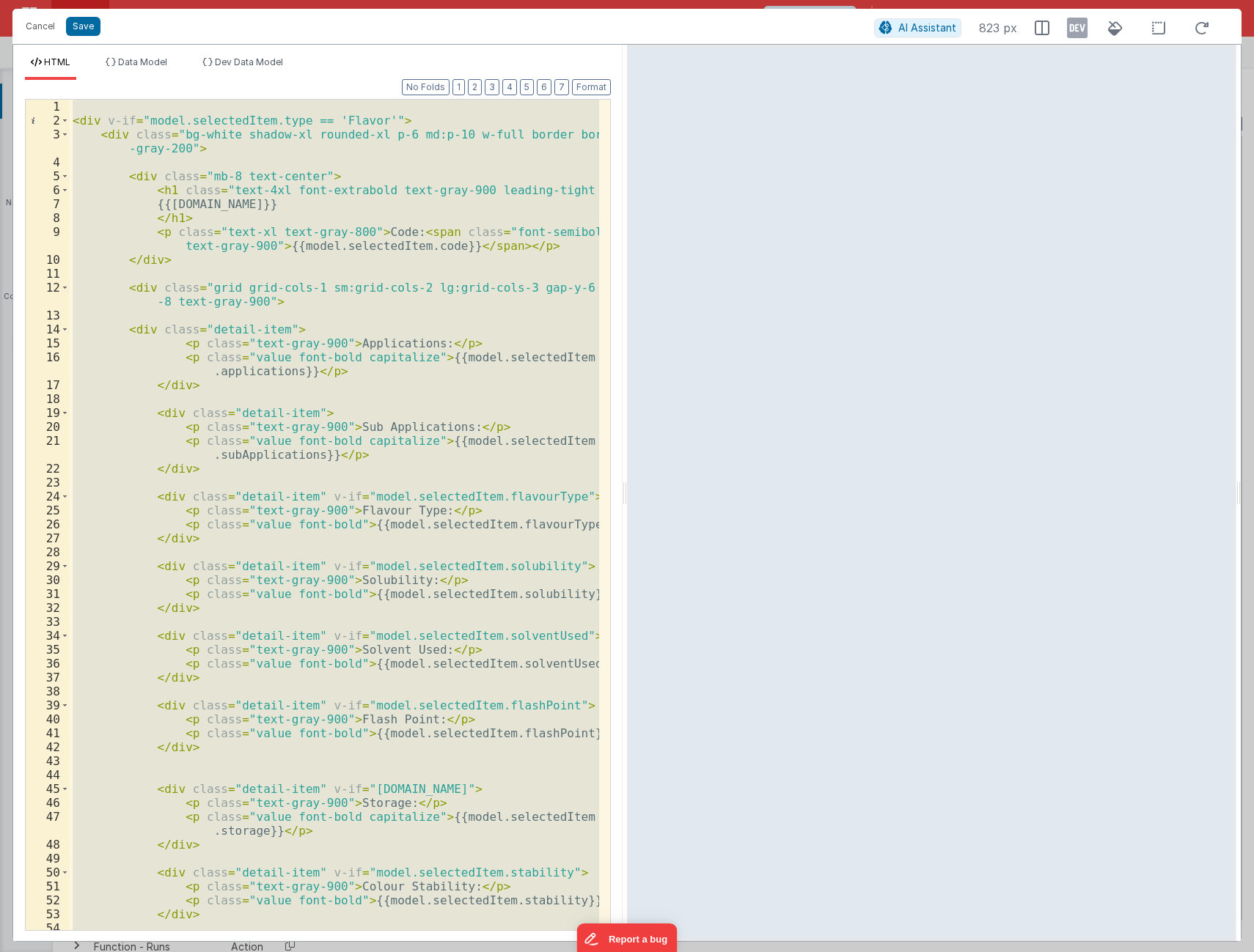
click at [252, 455] on div "< div v-if = "model.selectedItem.type == 'Flavor'" > < div class = "bg-white sh…" at bounding box center [334, 515] width 529 height 831
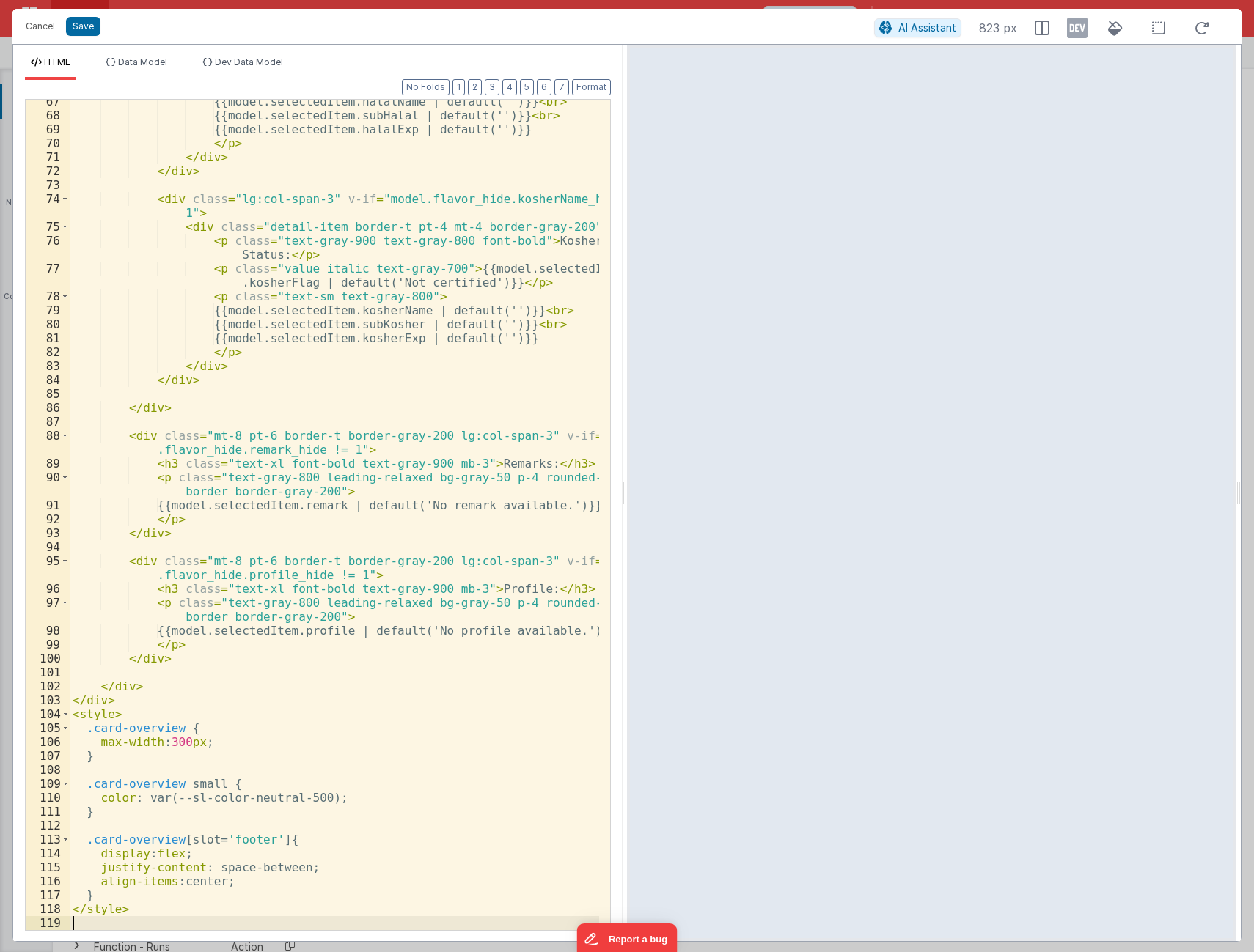
scroll to position [1133, 0]
click at [79, 25] on button "Save" at bounding box center [83, 26] width 34 height 19
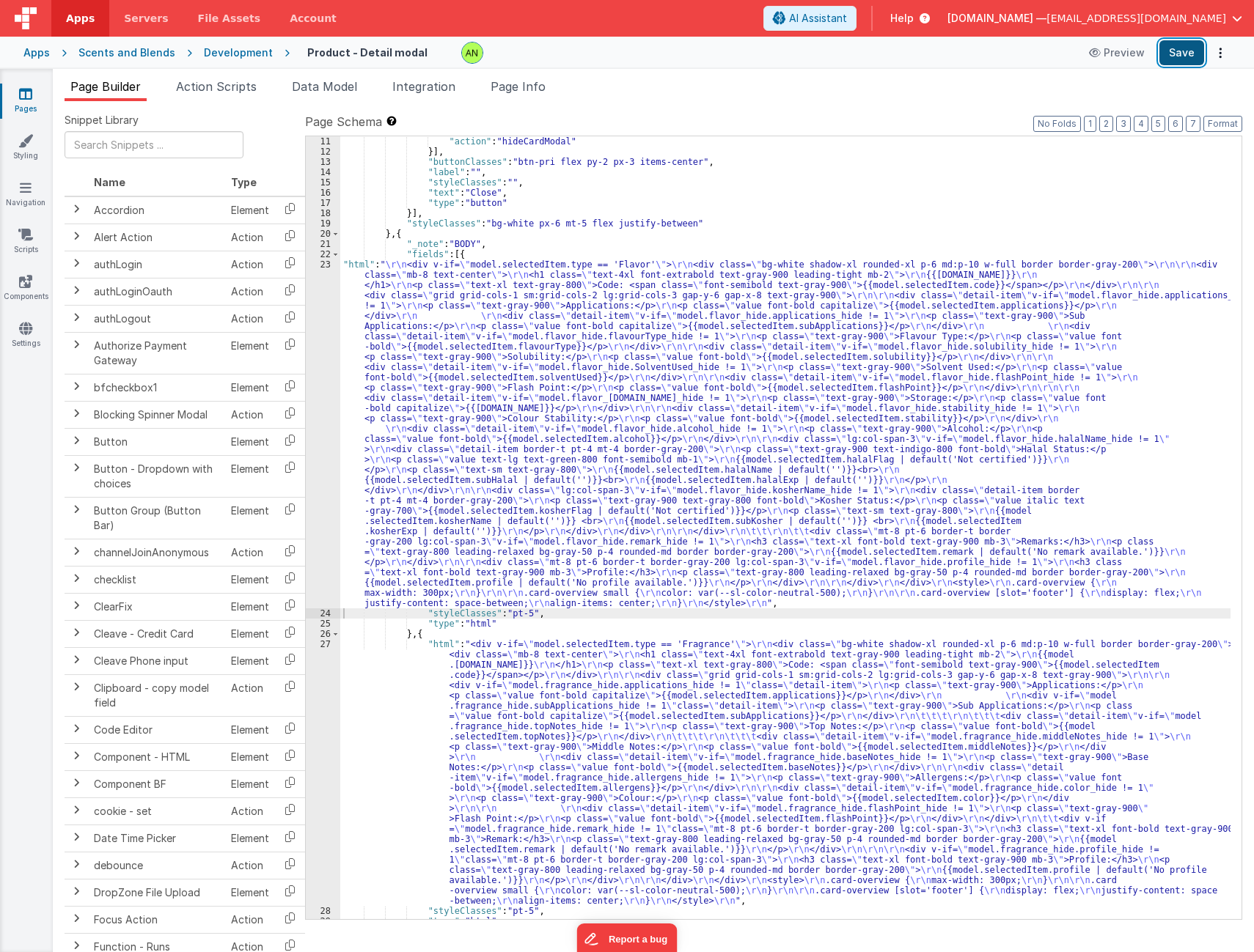
click at [1186, 57] on button "Save" at bounding box center [1181, 52] width 45 height 25
click at [226, 55] on div "Development" at bounding box center [238, 53] width 69 height 15
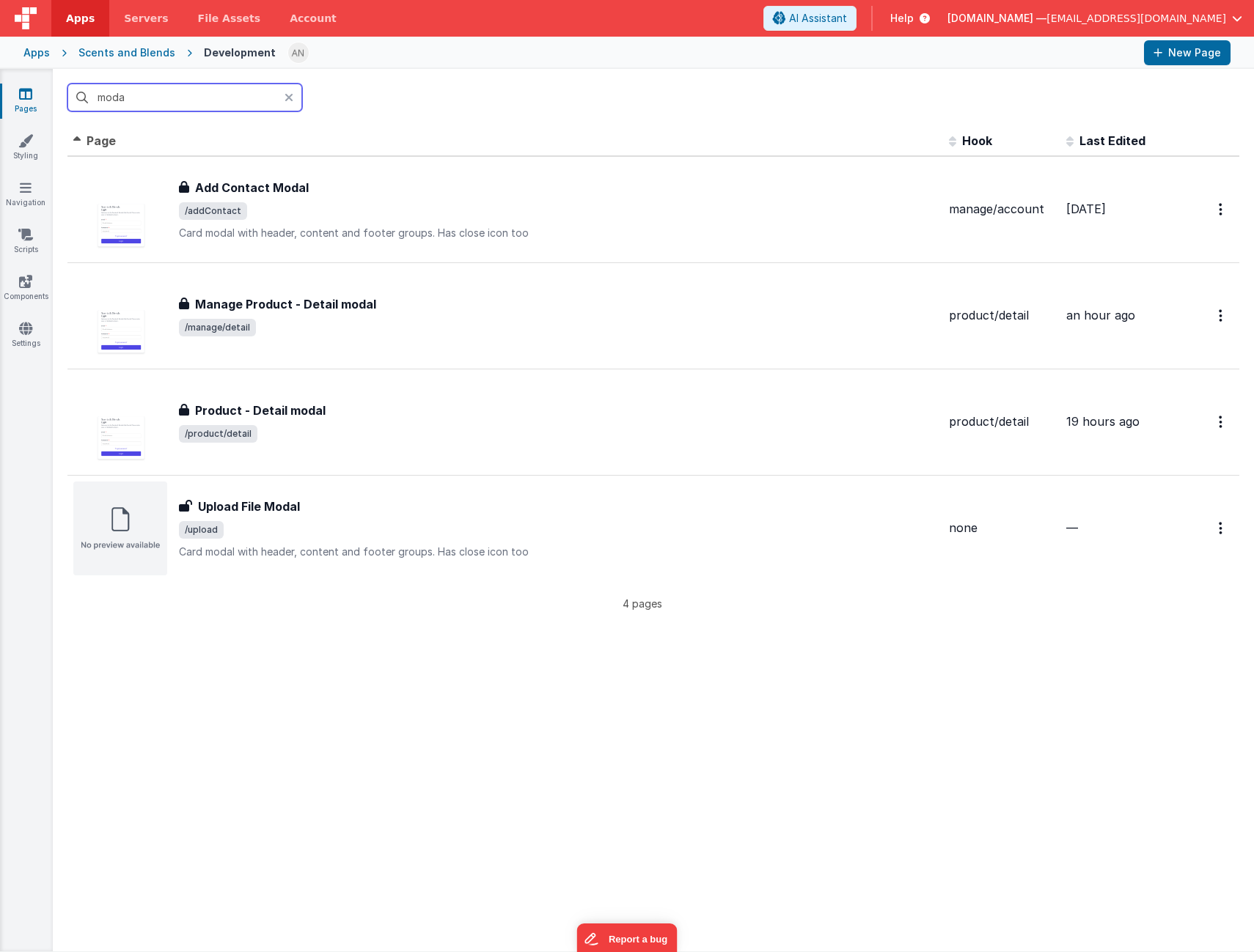
click at [158, 103] on input "moda" at bounding box center [184, 97] width 234 height 28
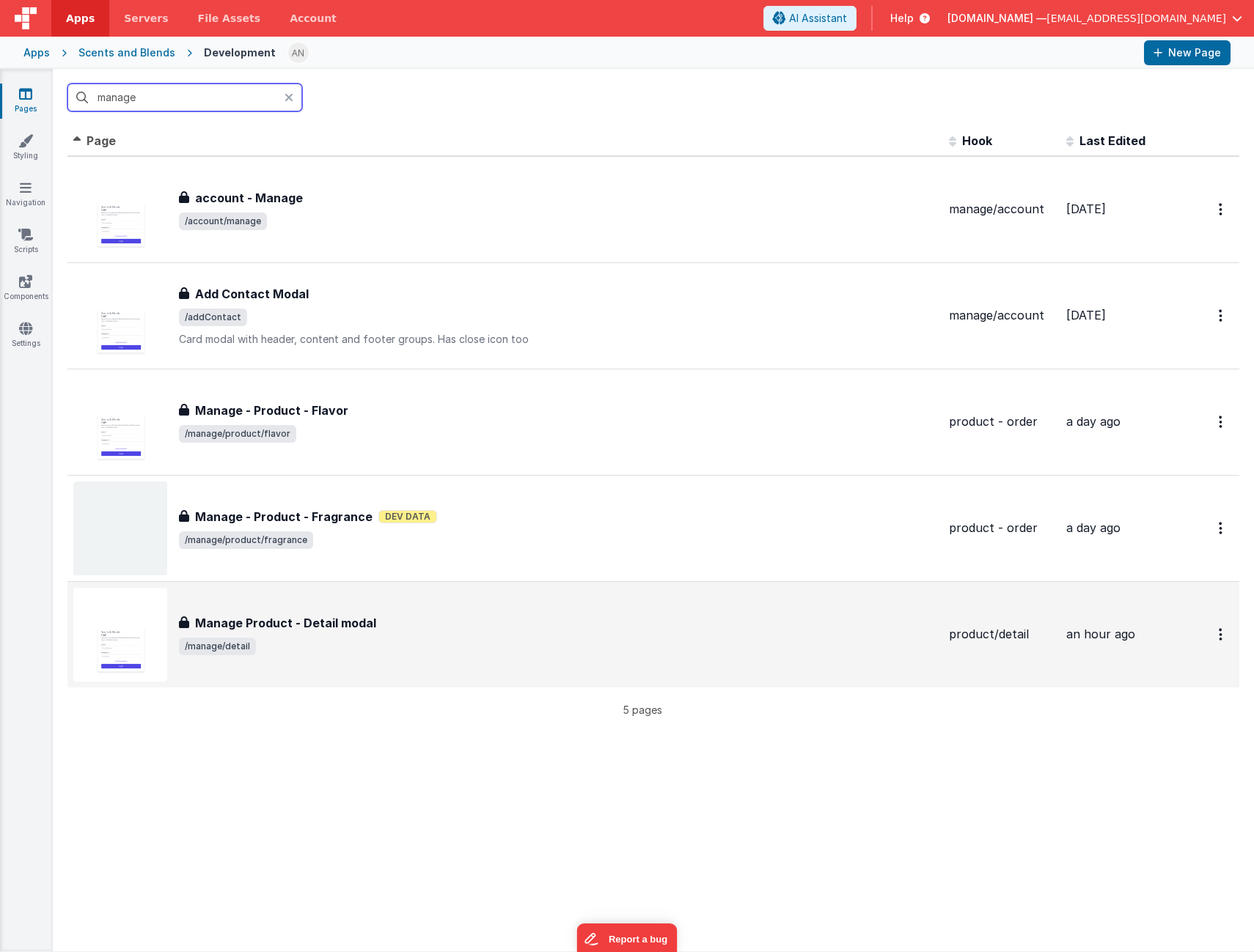
type input "manage"
click at [430, 658] on div "Manage Product - Detail modal Manage Product - Detail modal /manage/detail" at bounding box center [505, 634] width 864 height 94
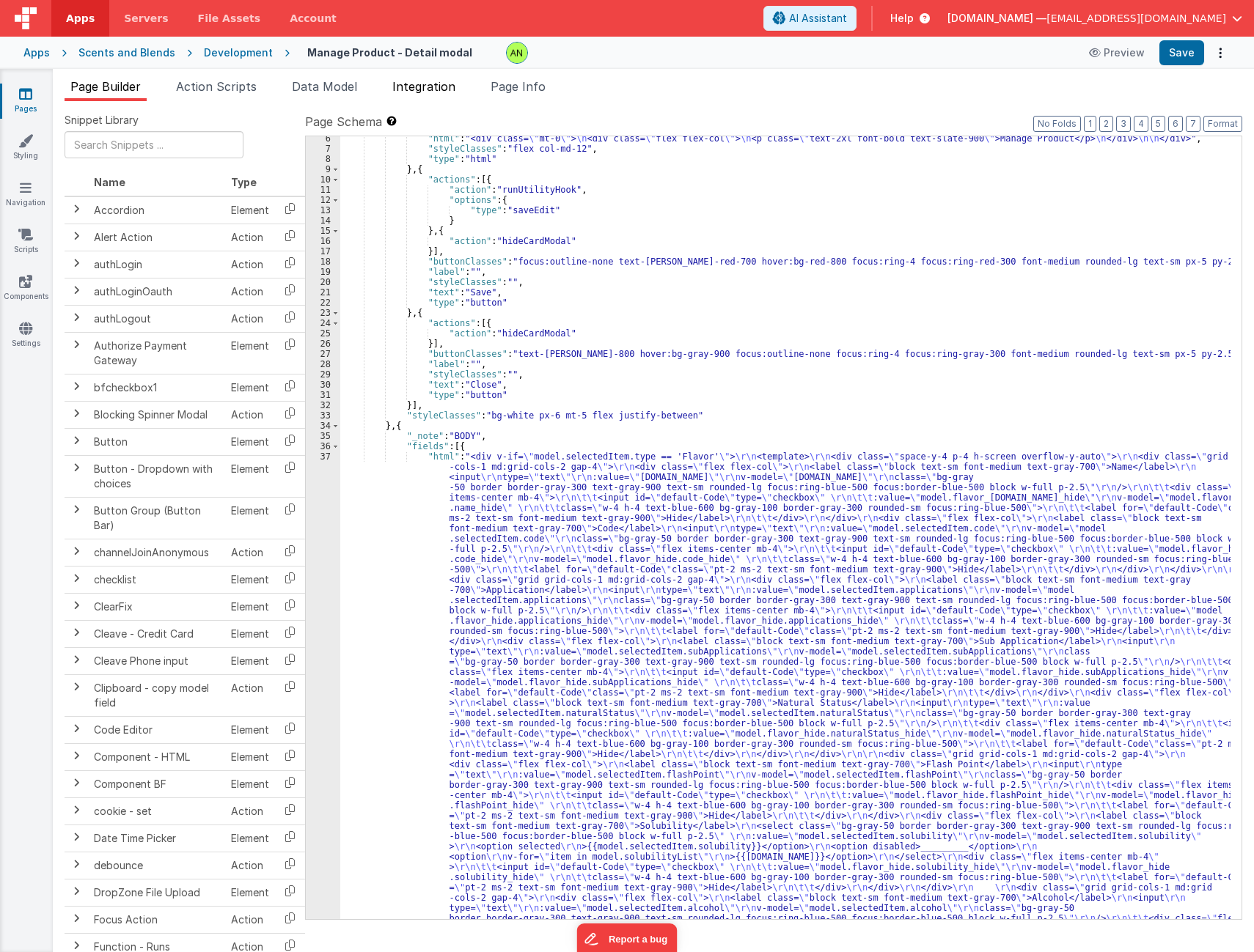
scroll to position [54, 0]
click at [231, 58] on div "Development" at bounding box center [238, 53] width 69 height 15
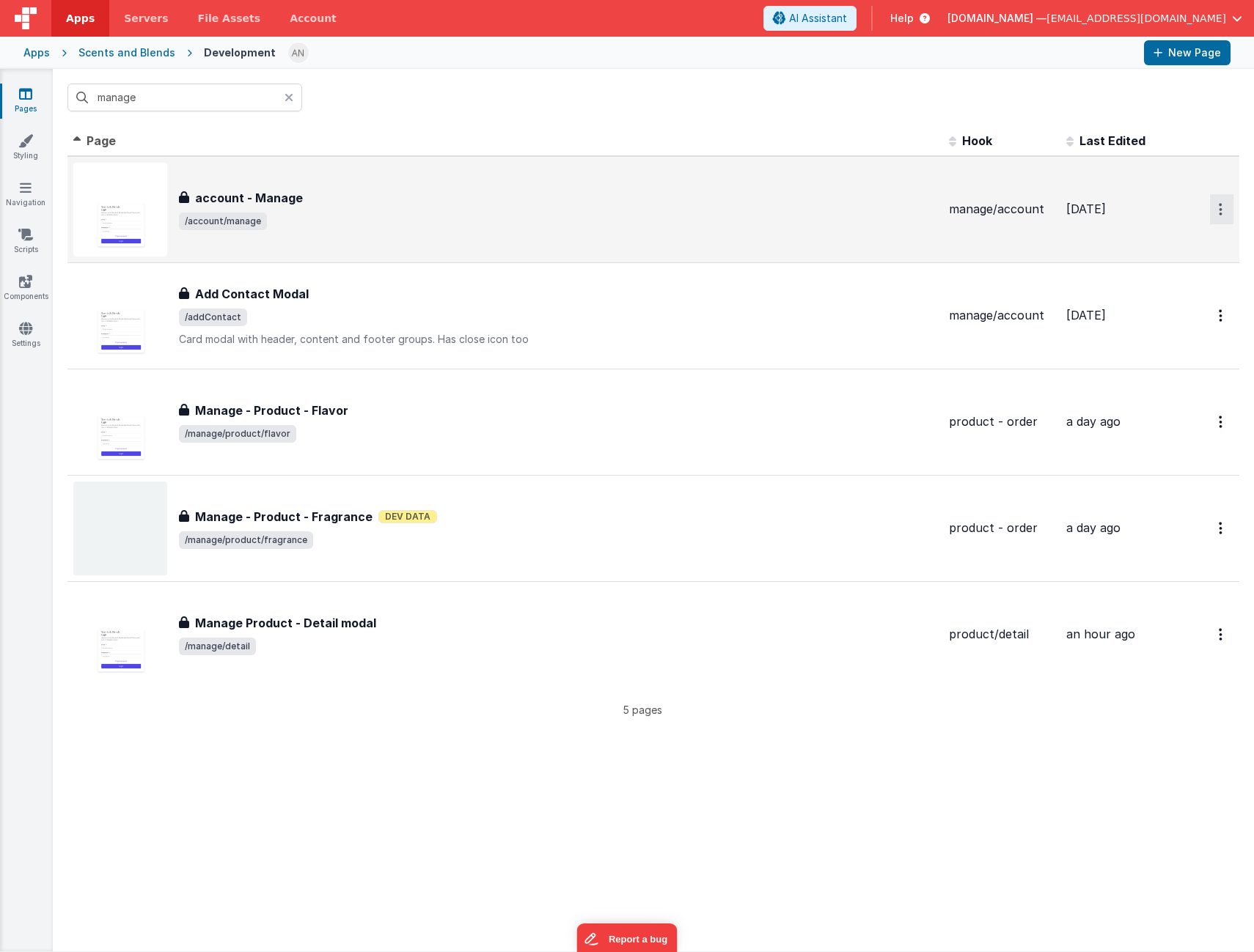
click at [1212, 210] on button "Options" at bounding box center [1221, 210] width 23 height 30
click at [1148, 269] on link "Duplicate" at bounding box center [1169, 270] width 129 height 28
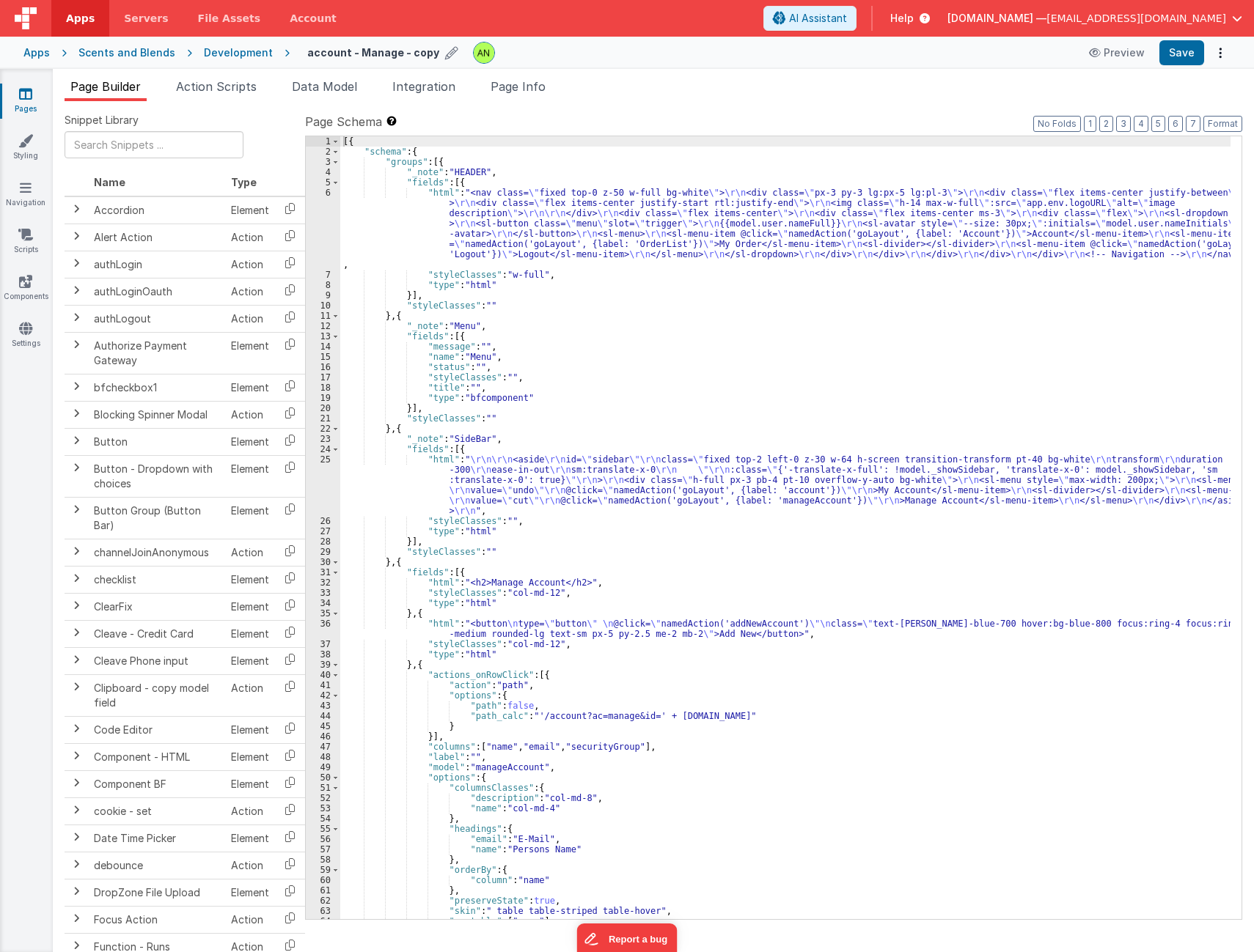
click at [445, 55] on icon at bounding box center [451, 52] width 13 height 20
drag, startPoint x: 344, startPoint y: 52, endPoint x: 278, endPoint y: 50, distance: 66.0
click at [290, 50] on div "account - Manage - copy Preview Save" at bounding box center [760, 52] width 940 height 25
type input "Manage - Value List"
click at [496, 53] on icon at bounding box center [502, 52] width 12 height 20
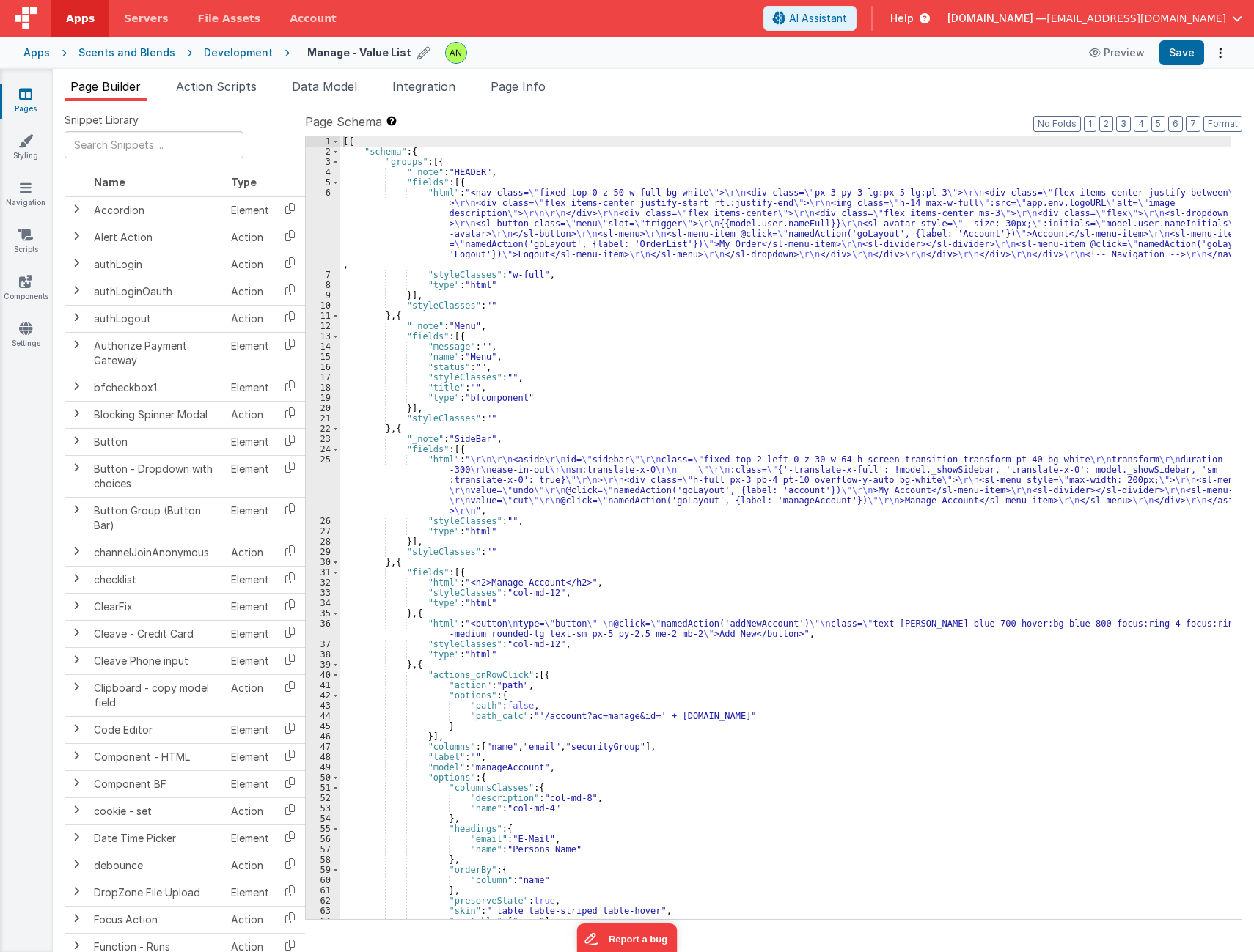
click at [758, 96] on ul "Page Builder Action Scripts Data Model Integration Page Info" at bounding box center [654, 89] width 1201 height 23
